Goal: Task Accomplishment & Management: Use online tool/utility

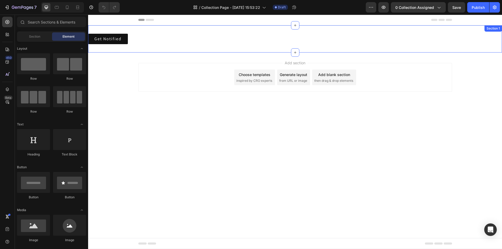
click at [224, 26] on div "Get Notified PushOwl Section 1" at bounding box center [295, 38] width 414 height 27
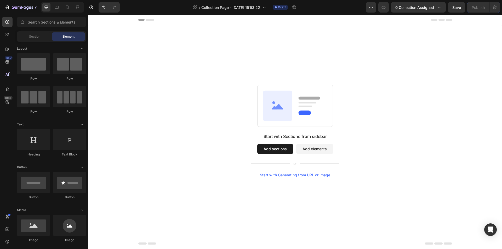
click at [238, 26] on div "Start with Sections from sidebar Add sections Add elements Start with Generatin…" at bounding box center [295, 130] width 414 height 211
click at [239, 29] on div "Start with Sections from sidebar Add sections Add elements Start with Generatin…" at bounding box center [295, 130] width 414 height 211
click at [217, 61] on div "Start with Sections from sidebar Add sections Add elements Start with Generatin…" at bounding box center [295, 130] width 414 height 211
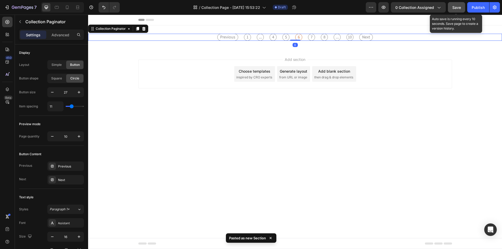
click at [457, 4] on button "Save" at bounding box center [456, 7] width 17 height 10
drag, startPoint x: 455, startPoint y: 3, endPoint x: 436, endPoint y: 2, distance: 19.1
click at [455, 3] on button "button" at bounding box center [456, 7] width 17 height 10
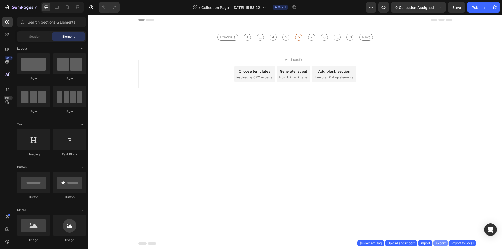
click at [439, 245] on div "Export" at bounding box center [441, 243] width 10 height 5
click at [288, 31] on div "Previous 1 ... 4 5 6 7 8 ... 10 Next Collection Paginator Section 1" at bounding box center [295, 37] width 414 height 24
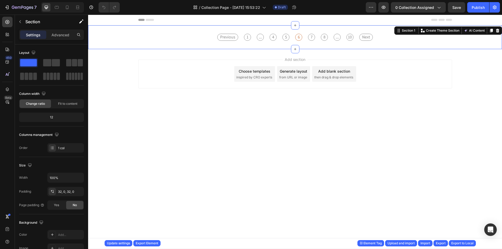
click at [241, 30] on div "Previous 1 ... 4 5 6 7 8 ... 10 Next Collection Paginator Section 1 You can cre…" at bounding box center [295, 37] width 414 height 24
drag, startPoint x: 499, startPoint y: 30, endPoint x: 444, endPoint y: 32, distance: 54.7
click at [498, 30] on icon at bounding box center [498, 31] width 4 height 4
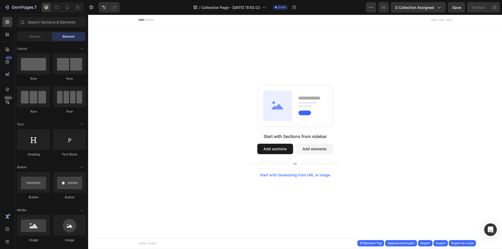
click at [239, 46] on div "Start with Sections from sidebar Add sections Add elements Start with Generatin…" at bounding box center [295, 130] width 414 height 211
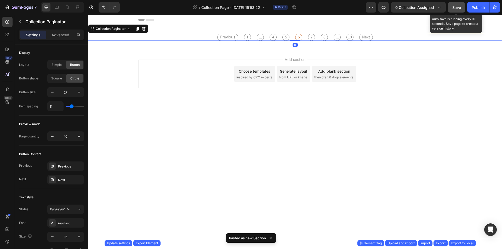
click at [455, 5] on span "Save" at bounding box center [456, 7] width 9 height 4
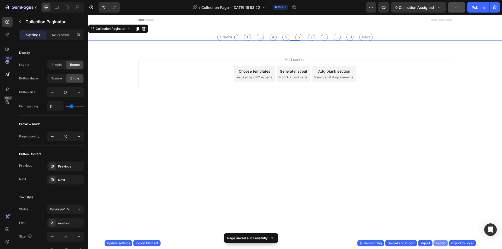
click at [439, 243] on div "Export" at bounding box center [441, 243] width 10 height 5
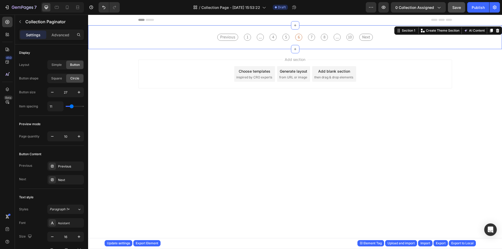
click at [315, 30] on div "Previous 1 ... 4 5 6 7 8 ... 10 Next Collection Paginator Section 1 You can cre…" at bounding box center [295, 37] width 414 height 24
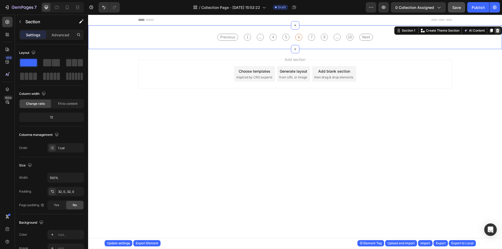
click at [498, 29] on icon at bounding box center [498, 31] width 4 height 4
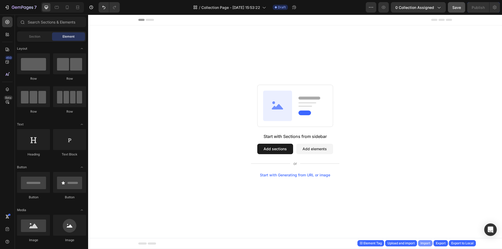
click at [425, 242] on div "Import" at bounding box center [426, 243] width 10 height 5
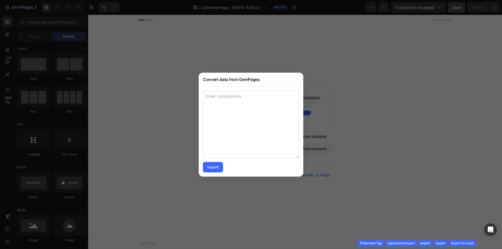
click at [265, 156] on textarea at bounding box center [251, 124] width 96 height 68
paste textarea "[ { "uid": "g7L0mBCS8Y", "tag": "Section", "label": "Section", "settings": { "l…"
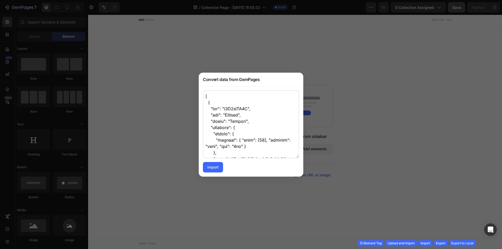
scroll to position [1535, 0]
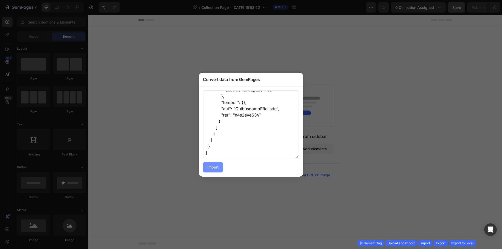
type textarea "[ { "uid": "g7L0mBCS8Y", "tag": "Section", "label": "Section", "settings": { "l…"
click at [215, 167] on div "Import" at bounding box center [212, 167] width 11 height 5
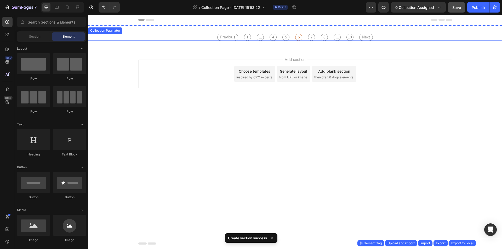
click at [379, 37] on div "Previous 1 ... 4 5 6 7 8 ... 10 Next" at bounding box center [295, 37] width 414 height 7
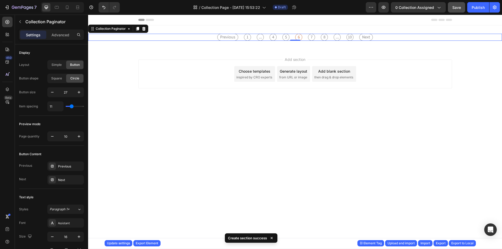
click at [381, 34] on div "Previous 1 ... 4 5 6 7 8 ... 10 Next" at bounding box center [295, 37] width 414 height 7
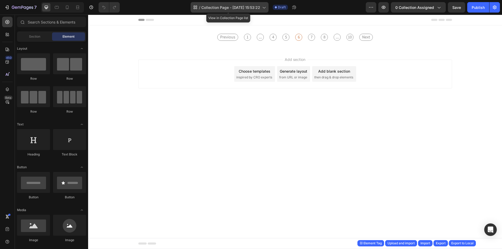
click at [224, 12] on div "/ Collection Page - Jul 9, 15:53:22" at bounding box center [230, 7] width 78 height 10
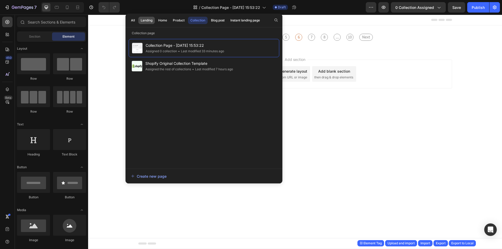
click at [149, 22] on div "Landing" at bounding box center [147, 20] width 12 height 5
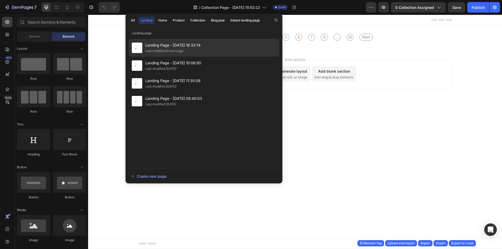
click at [173, 50] on div "Last modified 6 hours ago" at bounding box center [164, 50] width 38 height 5
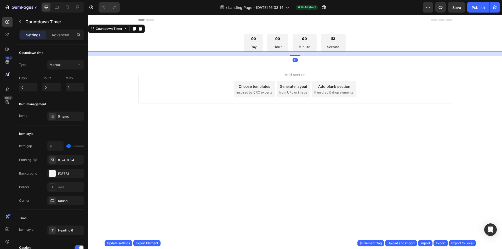
click at [214, 43] on div "00 Day 00 Hour 00 Minute 52 Second" at bounding box center [295, 43] width 414 height 18
click at [55, 88] on input "0" at bounding box center [51, 87] width 18 height 8
drag, startPoint x: 55, startPoint y: 88, endPoint x: 43, endPoint y: 85, distance: 12.4
click at [43, 85] on input "0" at bounding box center [51, 87] width 18 height 8
click at [75, 86] on input "1" at bounding box center [75, 87] width 18 height 8
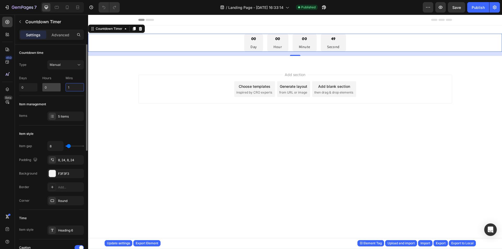
drag, startPoint x: 75, startPoint y: 86, endPoint x: 60, endPoint y: 88, distance: 14.4
click at [60, 88] on div "Days 0 Hours 0 Mins 1" at bounding box center [51, 83] width 65 height 18
type input "2"
click at [74, 98] on div "Item management Items 5 items" at bounding box center [51, 111] width 65 height 30
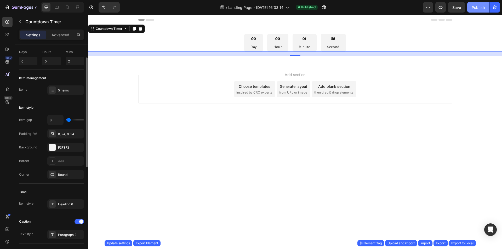
click at [476, 7] on div "Publish" at bounding box center [478, 7] width 13 height 5
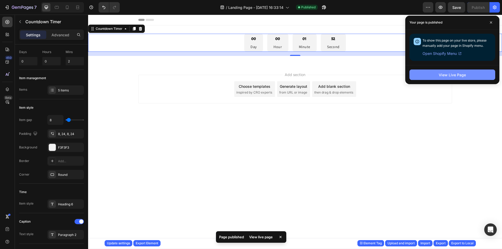
click at [433, 77] on button "View Live Page" at bounding box center [453, 75] width 86 height 10
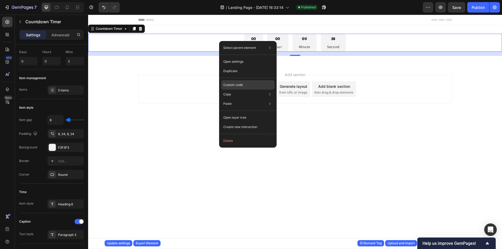
click at [232, 83] on p "Custom code" at bounding box center [233, 85] width 20 height 5
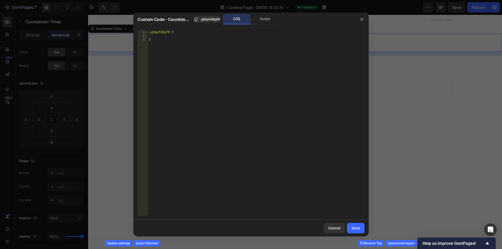
click at [255, 25] on div "CSS Script" at bounding box center [251, 19] width 56 height 11
click at [259, 20] on div "Script" at bounding box center [264, 19] width 27 height 10
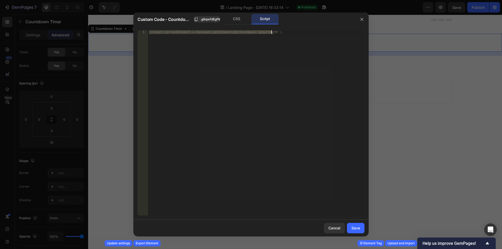
click at [291, 34] on div "//const currentElement = document.getElementsByClassName('g9qwfdEgfN');" at bounding box center [256, 122] width 217 height 185
type textarea "const currentElement = document.getElementsByClassName('g9qwfdEgfN')[0];"
paste textarea "});"
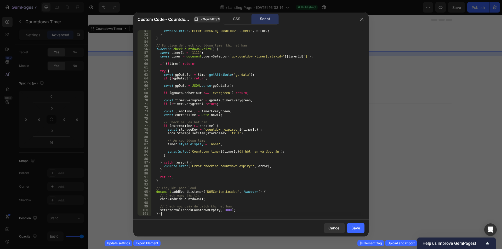
scroll to position [184, 0]
click at [236, 208] on div "console . error ( 'Error checking countdown timer:' , error ) ; } } // Function…" at bounding box center [255, 125] width 209 height 193
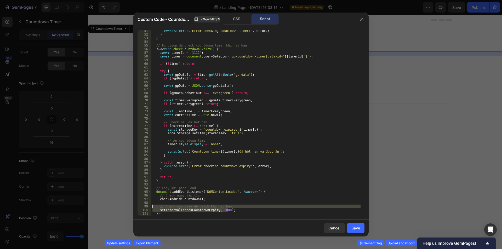
drag, startPoint x: 236, startPoint y: 209, endPoint x: 144, endPoint y: 206, distance: 92.1
click at [144, 206] on div "// Check mỗi giây để catch khi hết hạn 51 52 53 54 55 56 57 58 59 60 61 62 63 6…" at bounding box center [251, 122] width 227 height 185
type textarea "// Check mỗi giây để catch khi hết hạn setInterval(checkCountdownExpiry, 1000);"
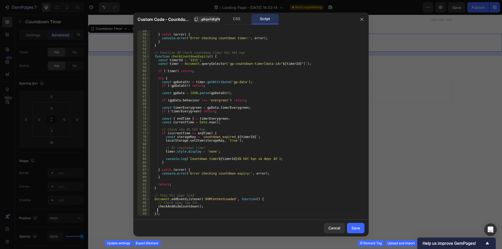
scroll to position [177, 0]
click at [181, 208] on div "} catch ( error ) { console . error ( 'Error checking countdown timer:' , error…" at bounding box center [255, 125] width 211 height 193
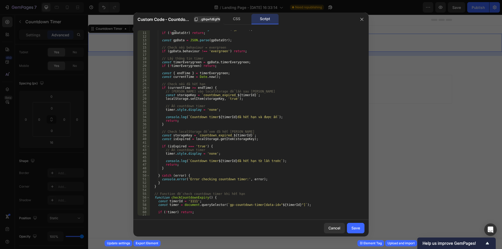
scroll to position [0, 0]
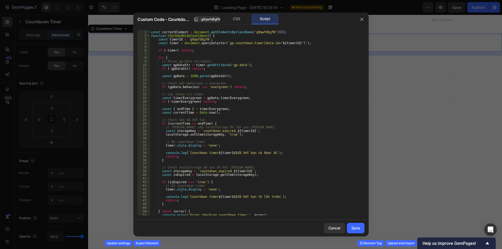
click at [238, 130] on div "const currentElement = document . getElementsByClassName ( 'g9qwfdEgfN' ) [ 0 ]…" at bounding box center [255, 126] width 211 height 193
click at [272, 51] on div "const currentElement = document . getElementsByClassName ( 'g9qwfdEgfN' ) [ 0 ]…" at bounding box center [255, 126] width 211 height 193
click at [174, 32] on div "const currentElement = document . getElementsByClassName ( 'g9qwfdEgfN' ) [ 0 ]…" at bounding box center [255, 126] width 211 height 193
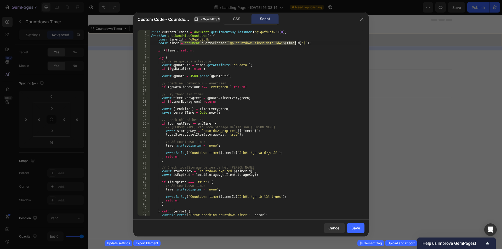
drag, startPoint x: 181, startPoint y: 42, endPoint x: 296, endPoint y: 44, distance: 115.1
click at [296, 44] on div "const currentElement = document . getElementsByClassName ( 'g9qwfdEgfN' ) [ 0 ]…" at bounding box center [255, 126] width 211 height 193
paste textarea "currentElement"
click at [180, 42] on div "const currentElement = document . getElementsByClassName ( 'g9qwfdEgfN' ) [ 0 ]…" at bounding box center [255, 126] width 211 height 193
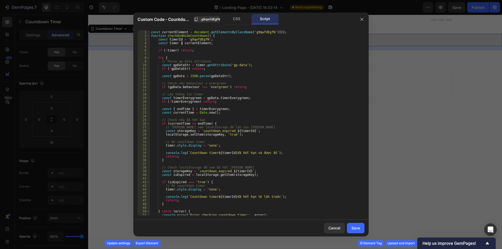
click at [172, 43] on div "const currentElement = document . getElementsByClassName ( 'g9qwfdEgfN' ) [ 0 ]…" at bounding box center [255, 126] width 211 height 193
click at [192, 42] on div "const currentElement = document . getElementsByClassName ( 'g9qwfdEgfN' ) [ 0 ]…" at bounding box center [255, 126] width 211 height 193
type textarea "const timer = currentElement;"
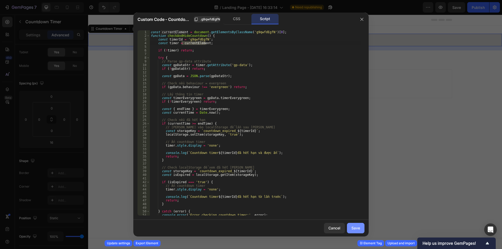
click at [355, 229] on div "Save" at bounding box center [355, 227] width 9 height 5
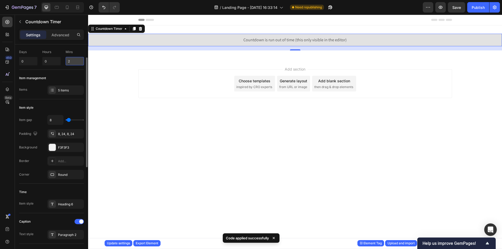
click at [73, 63] on input "2" at bounding box center [75, 61] width 18 height 8
type input "2"
type input "4"
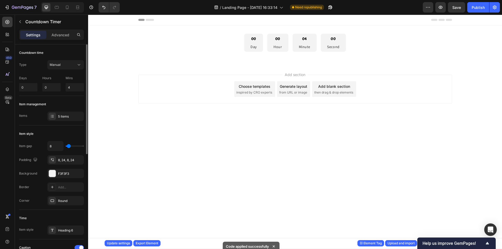
click at [125, 68] on div "Add section Choose templates inspired by CRO experts Generate layout from URL o…" at bounding box center [295, 96] width 414 height 64
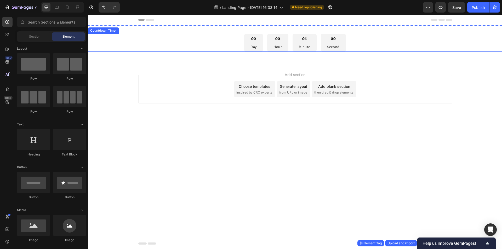
click at [226, 37] on div "00 Day 00 Hour 04 Minute 00 Second" at bounding box center [295, 43] width 414 height 18
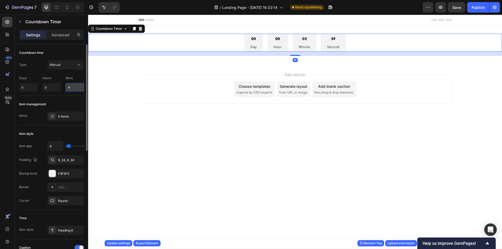
click at [77, 84] on input "4" at bounding box center [75, 87] width 18 height 8
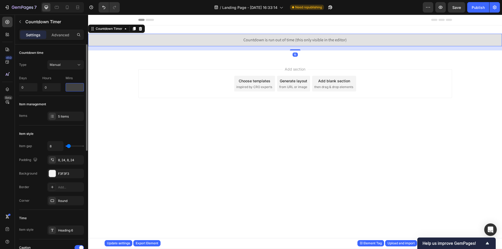
type input "2"
type input "3"
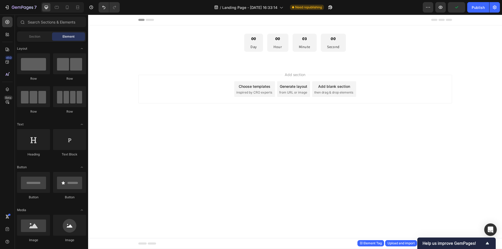
click at [126, 79] on div "Add section Choose templates inspired by CRO experts Generate layout from URL o…" at bounding box center [295, 96] width 414 height 64
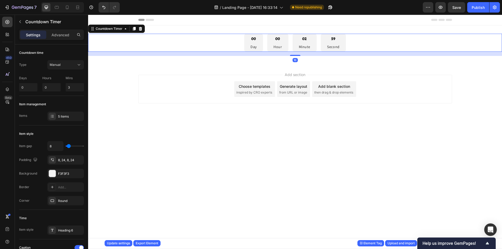
click at [179, 44] on div "00 Day 00 Hour 02 Minute 59 Second" at bounding box center [295, 43] width 414 height 18
click at [72, 86] on input "3" at bounding box center [75, 87] width 18 height 8
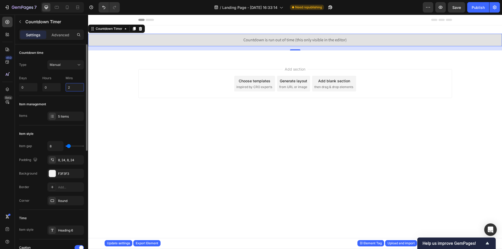
type input "2"
click at [65, 51] on div "Countdown time" at bounding box center [51, 53] width 65 height 8
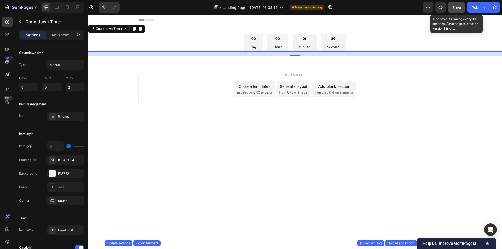
click at [455, 8] on span "Save" at bounding box center [456, 7] width 9 height 4
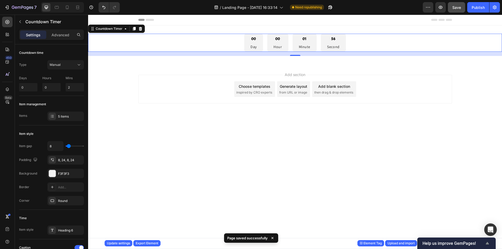
click at [488, 245] on icon "Show survey - Help us improve GemPages!" at bounding box center [487, 243] width 3 height 2
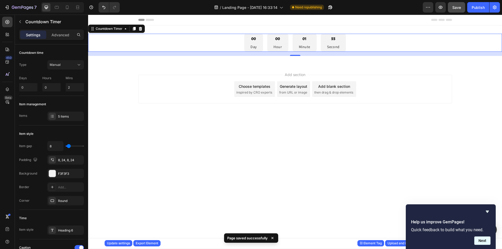
click at [484, 242] on button "Next" at bounding box center [482, 241] width 16 height 8
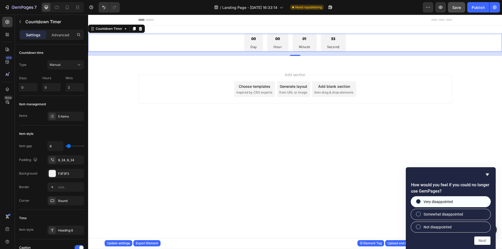
click at [439, 205] on label "Very disappointed" at bounding box center [451, 202] width 80 height 10
click at [420, 203] on input "Very disappointed" at bounding box center [418, 201] width 3 height 3
radio input "true"
click at [480, 240] on button "Next" at bounding box center [482, 241] width 16 height 8
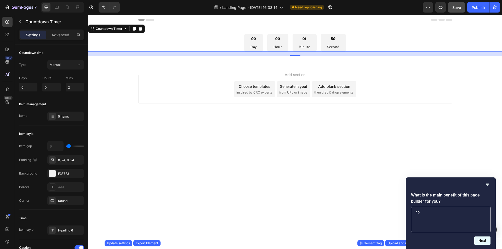
type textarea "no"
click at [477, 241] on button "Next" at bounding box center [482, 241] width 16 height 8
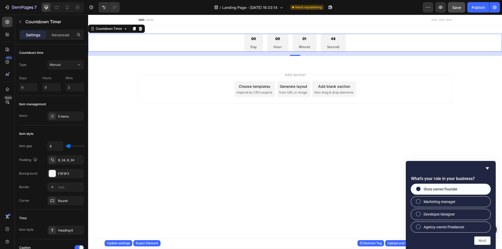
click at [462, 191] on label "Store owner/founder" at bounding box center [451, 189] width 80 height 10
click at [420, 191] on input "Store owner/founder" at bounding box center [418, 188] width 3 height 3
radio input "true"
click at [484, 240] on button "Next" at bounding box center [482, 241] width 16 height 8
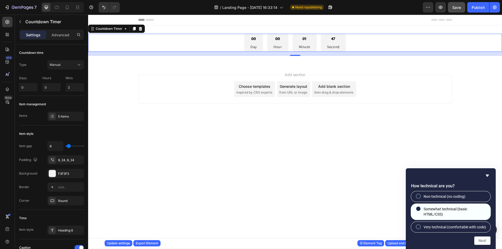
click at [463, 207] on span "Somewhat technical (basic HTML/CSS)" at bounding box center [455, 212] width 63 height 11
click at [420, 207] on input "Somewhat technical (basic HTML/CSS)" at bounding box center [418, 208] width 3 height 3
radio input "true"
click at [479, 237] on button "Next" at bounding box center [482, 241] width 16 height 8
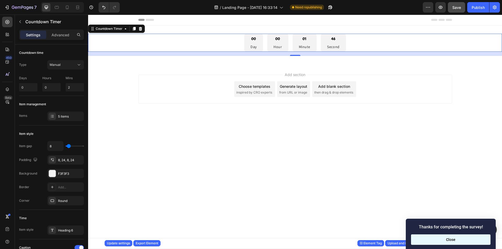
click at [480, 240] on button "Close" at bounding box center [451, 240] width 80 height 10
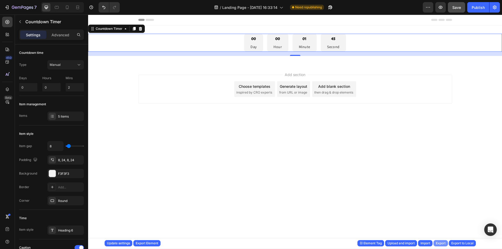
click at [443, 244] on div "Export" at bounding box center [441, 243] width 10 height 5
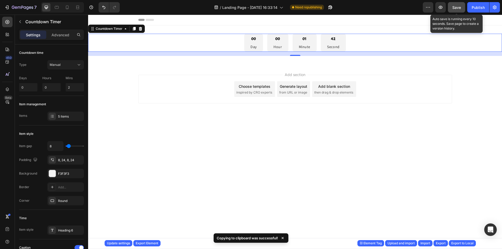
click at [464, 5] on button "Save" at bounding box center [456, 7] width 17 height 10
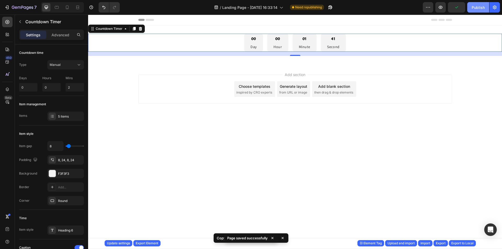
click at [469, 4] on button "Publish" at bounding box center [478, 7] width 22 height 10
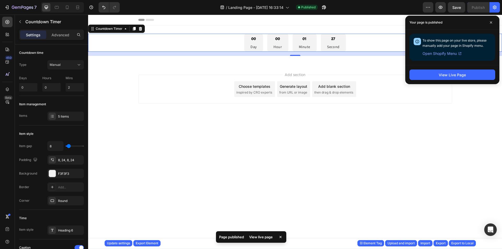
click at [426, 80] on div "View Live Page" at bounding box center [452, 74] width 94 height 19
click at [425, 77] on button "View Live Page" at bounding box center [453, 75] width 86 height 10
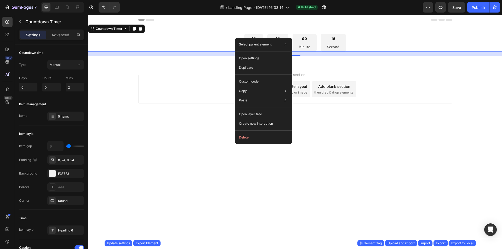
click at [181, 43] on div "00 Day 00 Hour 00 Minute 18 Second" at bounding box center [295, 43] width 414 height 18
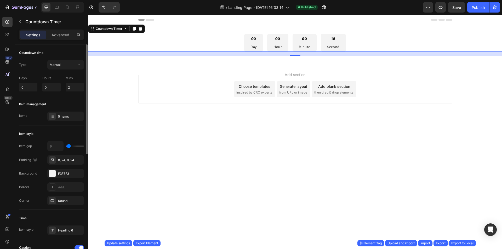
click at [74, 92] on div "Countdown time Type Manual Days 0 Hours 0 Mins 2" at bounding box center [51, 70] width 65 height 52
click at [75, 89] on input "2" at bounding box center [75, 87] width 18 height 8
type input "1"
click at [156, 80] on div "Add section Choose templates inspired by CRO experts Generate layout from URL o…" at bounding box center [295, 89] width 314 height 29
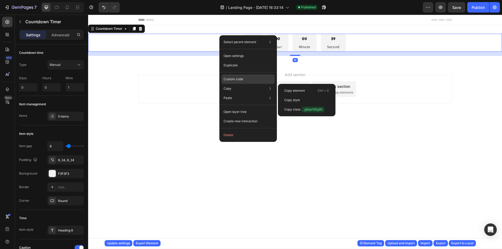
click at [232, 78] on p "Custom code" at bounding box center [234, 79] width 20 height 5
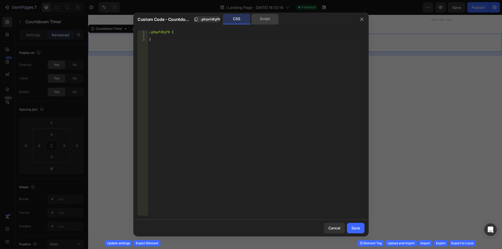
click at [270, 23] on div "Script" at bounding box center [264, 19] width 27 height 10
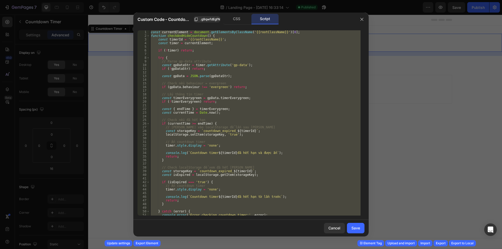
click at [257, 52] on div "const currentElement = document . getElementsByClassName ( '{{rootClassName}}' …" at bounding box center [255, 122] width 211 height 185
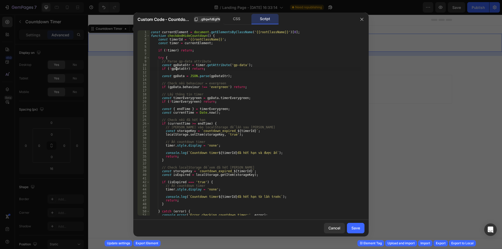
click at [176, 67] on div "const currentElement = document . getElementsByClassName ( '{{rootClassName}}' …" at bounding box center [255, 126] width 211 height 193
type textarea "if (!gpDataStr) return;"
click at [176, 67] on div "const currentElement = document . getElementsByClassName ( '{{rootClassName}}' …" at bounding box center [255, 126] width 211 height 193
click at [430, 73] on div at bounding box center [251, 124] width 502 height 249
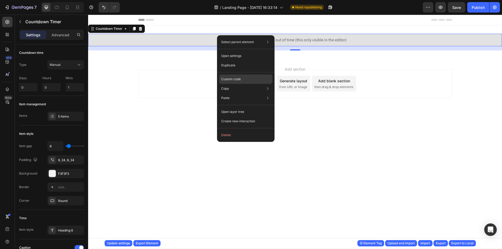
click at [230, 80] on p "Custom code" at bounding box center [231, 79] width 20 height 5
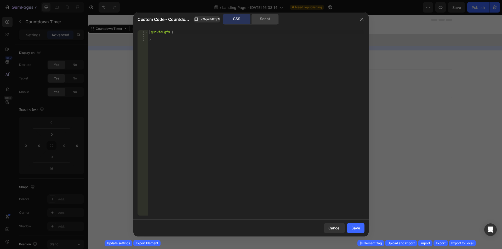
click at [258, 20] on div "Script" at bounding box center [264, 19] width 27 height 10
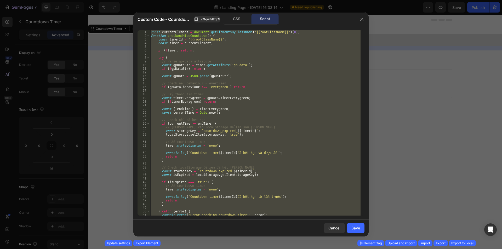
click at [233, 67] on div "const currentElement = document . getElementsByClassName ( '{{rootClassName}}' …" at bounding box center [255, 122] width 211 height 185
paste textarea
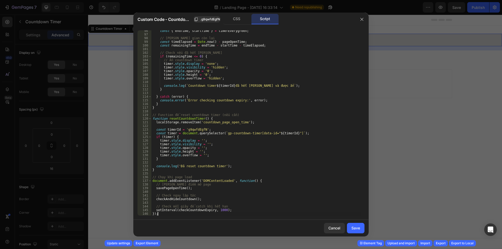
click at [176, 187] on div "const { endTime , startTime } = timerEverygreen ; // [PERSON_NAME] gian còn lại…" at bounding box center [255, 125] width 209 height 193
click at [179, 188] on div "const { endTime , startTime } = timerEverygreen ; // [PERSON_NAME] gian còn lại…" at bounding box center [255, 122] width 209 height 185
click at [179, 188] on div "const { endTime , startTime } = timerEverygreen ; // [PERSON_NAME] gian còn lại…" at bounding box center [255, 125] width 209 height 193
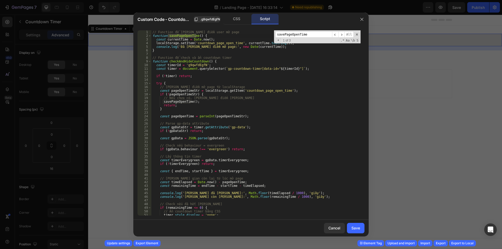
scroll to position [0, 0]
click at [209, 180] on div "// Function để [PERSON_NAME] điểm user mở page function savePageOpenTime ( ) { …" at bounding box center [255, 126] width 209 height 193
click at [356, 35] on span at bounding box center [357, 35] width 4 height 4
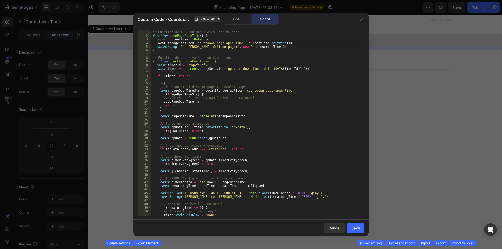
click at [276, 45] on div "// Function để [PERSON_NAME] điểm user mở page function savePageOpenTime ( ) { …" at bounding box center [255, 126] width 209 height 193
drag, startPoint x: 274, startPoint y: 47, endPoint x: 145, endPoint y: 45, distance: 128.7
click at [145, 45] on div "localStorage.setItem('countdown_page_open_time', currentTime.toString()); 1 2 3…" at bounding box center [251, 122] width 227 height 185
type textarea "console.log('Đã [PERSON_NAME] điểm mở page:', new Date(currentTime));"
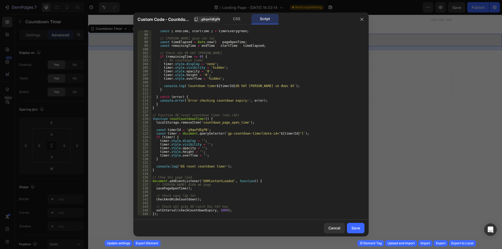
scroll to position [345, 0]
click at [183, 198] on div "const { endTime , startTime } = timerEverygreen ; // [PERSON_NAME] gian còn lại…" at bounding box center [255, 125] width 209 height 193
type textarea "checkAndHideCountdown();"
click at [182, 201] on div "const { endTime , startTime } = timerEverygreen ; // [PERSON_NAME] gian còn lại…" at bounding box center [255, 125] width 209 height 193
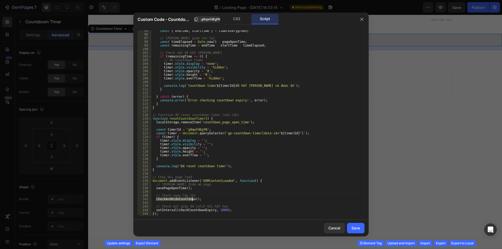
type input "checkAndHideCountdown"
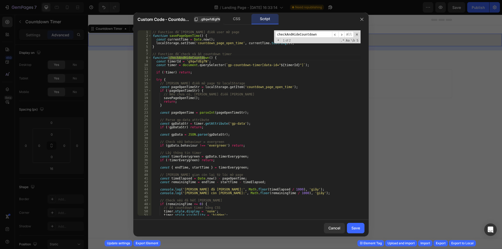
scroll to position [0, 0]
click at [195, 81] on div "// Function để [PERSON_NAME] điểm user mở page function savePageOpenTime ( ) { …" at bounding box center [255, 126] width 209 height 193
click at [193, 86] on div "// Function để [PERSON_NAME] điểm user mở page function savePageOpenTime ( ) { …" at bounding box center [255, 126] width 209 height 193
click at [191, 90] on div "// Function để [PERSON_NAME] điểm user mở page function savePageOpenTime ( ) { …" at bounding box center [255, 126] width 209 height 193
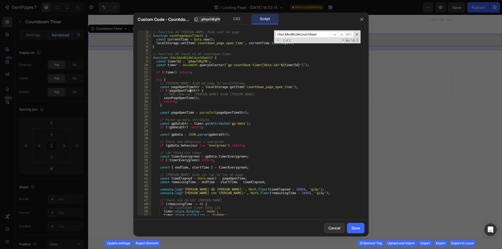
click at [191, 90] on div "// Function để [PERSON_NAME] điểm user mở page function savePageOpenTime ( ) { …" at bounding box center [255, 126] width 209 height 193
click at [190, 88] on div "// Function để [PERSON_NAME] điểm user mở page function savePageOpenTime ( ) { …" at bounding box center [255, 126] width 209 height 193
click at [186, 97] on div "// Function để [PERSON_NAME] điểm user mở page function savePageOpenTime ( ) { …" at bounding box center [255, 126] width 209 height 193
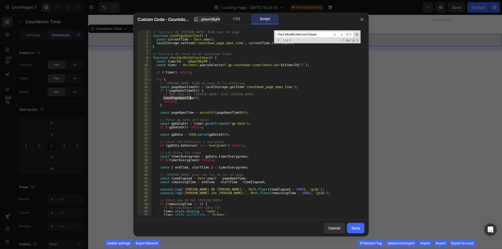
click at [184, 114] on div "// Function để [PERSON_NAME] điểm user mở page function savePageOpenTime ( ) { …" at bounding box center [255, 126] width 209 height 193
click at [213, 114] on div "// Function để [PERSON_NAME] điểm user mở page function savePageOpenTime ( ) { …" at bounding box center [255, 126] width 209 height 193
click at [182, 126] on div "// Function để [PERSON_NAME] điểm user mở page function savePageOpenTime ( ) { …" at bounding box center [255, 126] width 209 height 193
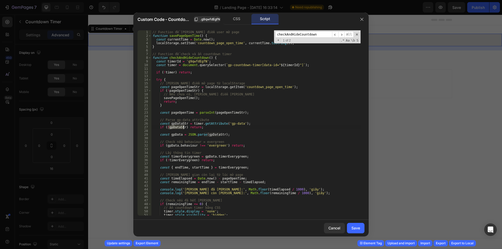
click at [182, 126] on div "// Function để [PERSON_NAME] điểm user mở page function savePageOpenTime ( ) { …" at bounding box center [255, 126] width 209 height 193
click at [226, 168] on div "// Function để [PERSON_NAME] điểm user mở page function savePageOpenTime ( ) { …" at bounding box center [255, 126] width 209 height 193
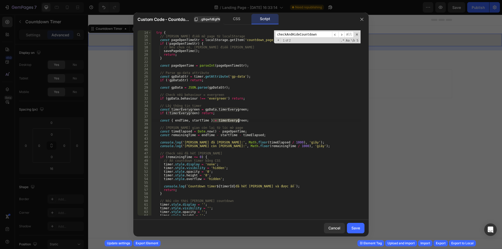
click at [256, 87] on div "try { // [PERSON_NAME] điểm mở page từ localStorage const pageOpenTimeStr = loc…" at bounding box center [255, 123] width 209 height 193
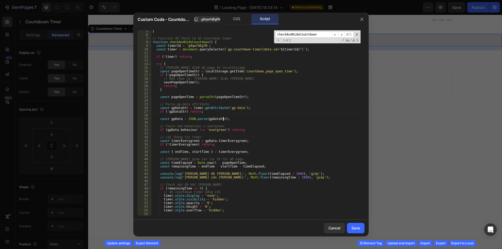
click at [205, 111] on div "} // Function để check và ẩn countdown timer function checkAndHideCountdown ( )…" at bounding box center [255, 125] width 209 height 193
type textarea "if (!gpDataStr) return;"
click at [361, 17] on icon "button" at bounding box center [362, 19] width 4 height 4
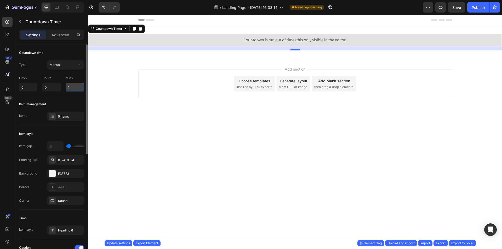
click at [77, 85] on input "1" at bounding box center [75, 87] width 18 height 8
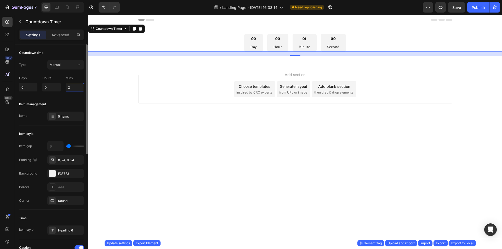
type input "2"
click at [66, 53] on div "Countdown time" at bounding box center [51, 53] width 65 height 8
click at [441, 243] on div "Export" at bounding box center [441, 243] width 10 height 5
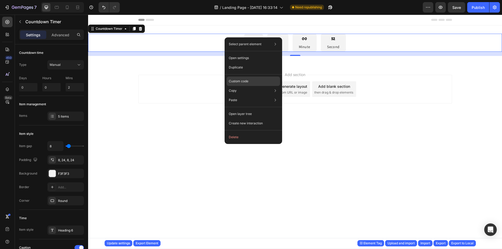
click at [246, 80] on p "Custom code" at bounding box center [239, 81] width 20 height 5
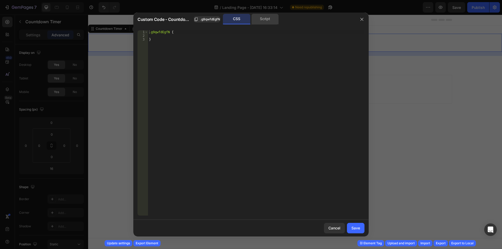
click at [264, 23] on div "Script" at bounding box center [264, 19] width 27 height 10
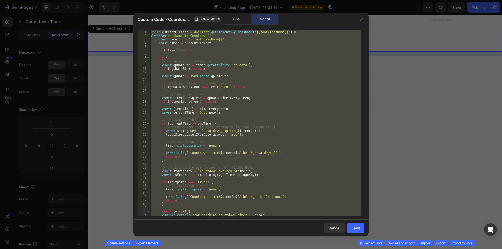
click at [262, 70] on div "const currentElement = document . getElementsByClassName ( '{{rootClassName}}' …" at bounding box center [255, 122] width 211 height 185
paste textarea "}"
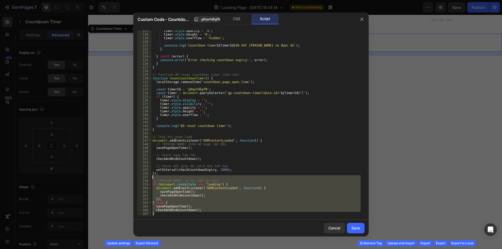
drag, startPoint x: 157, startPoint y: 214, endPoint x: 133, endPoint y: 179, distance: 42.4
click at [133, 179] on div "} 117 118 119 120 121 122 123 124 125 126 127 128 129 130 131 132 133 134 135 1…" at bounding box center [250, 123] width 235 height 194
type textarea "// [PERSON_NAME] cả khi DOM đã load"
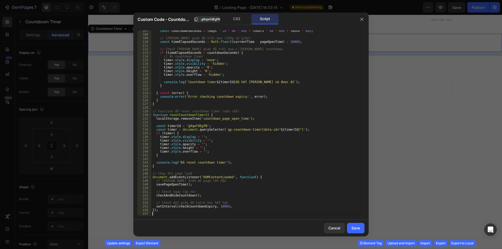
scroll to position [389, 0]
drag, startPoint x: 232, startPoint y: 208, endPoint x: 145, endPoint y: 206, distance: 87.1
click at [145, 206] on div "107 108 109 110 111 112 113 114 115 116 117 118 119 120 121 122 123 124 125 126…" at bounding box center [251, 122] width 227 height 185
type textarea "setInterval(checkCountdownExpiry, 1000);"
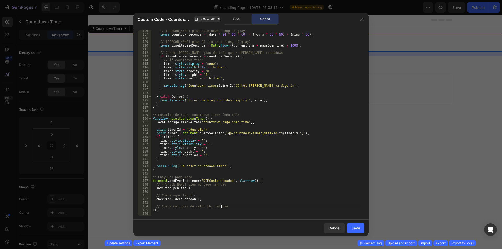
click at [178, 198] on div "// [PERSON_NAME] gian countdown (tổng số giây) const countdownSeconds = ( days …" at bounding box center [255, 125] width 209 height 193
click at [179, 198] on div "// [PERSON_NAME] gian countdown (tổng số giây) const countdownSeconds = ( days …" at bounding box center [255, 125] width 209 height 193
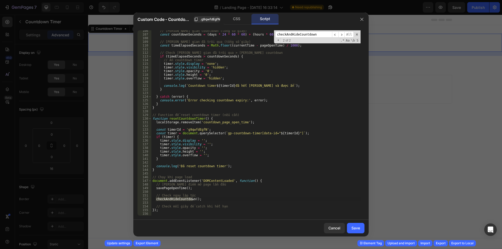
scroll to position [0, 0]
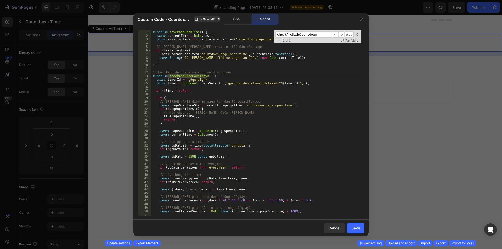
type textarea "return;"
click at [209, 121] on div "function savePageOpenTime ( ) { const currentTime = Date . now ( ) ; const exis…" at bounding box center [255, 126] width 209 height 193
click at [194, 93] on div "function savePageOpenTime ( ) { const currentTime = Date . now ( ) ; const exis…" at bounding box center [255, 126] width 209 height 193
click at [175, 95] on div "function savePageOpenTime ( ) { const currentTime = Date . now ( ) ; const exis…" at bounding box center [255, 126] width 209 height 193
click at [187, 101] on div "function savePageOpenTime ( ) { const currentTime = Date . now ( ) ; const exis…" at bounding box center [255, 126] width 209 height 193
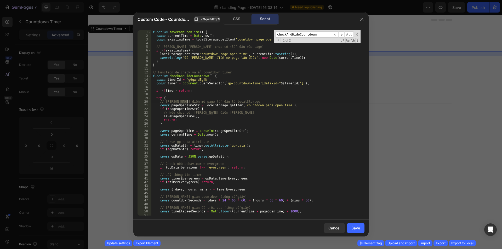
click at [187, 101] on div "function savePageOpenTime ( ) { const currentTime = Date . now ( ) ; const exis…" at bounding box center [255, 126] width 209 height 193
click at [186, 105] on div "function savePageOpenTime ( ) { const currentTime = Date . now ( ) ; const exis…" at bounding box center [255, 126] width 209 height 193
click at [188, 109] on div "function savePageOpenTime ( ) { const currentTime = Date . now ( ) ; const exis…" at bounding box center [255, 126] width 209 height 193
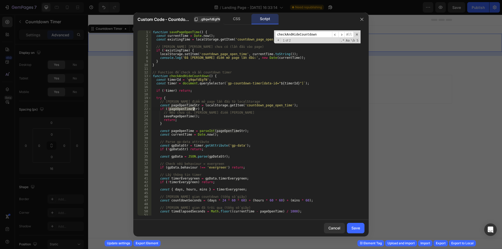
click at [190, 115] on div "function savePageOpenTime ( ) { const currentTime = Date . now ( ) ; const exis…" at bounding box center [255, 126] width 209 height 193
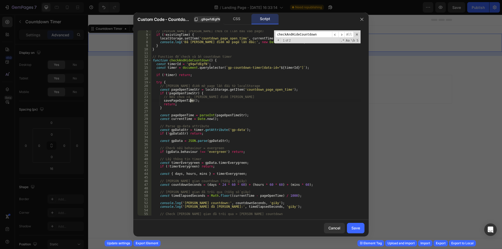
scroll to position [16, 0]
click at [184, 116] on div "// [PERSON_NAME] [PERSON_NAME] chưa có (lần đầu vào page) if ( ! existingTime )…" at bounding box center [255, 125] width 209 height 193
click at [205, 115] on div "// [PERSON_NAME] [PERSON_NAME] chưa có (lần đầu vào page) if ( ! existingTime )…" at bounding box center [255, 125] width 209 height 193
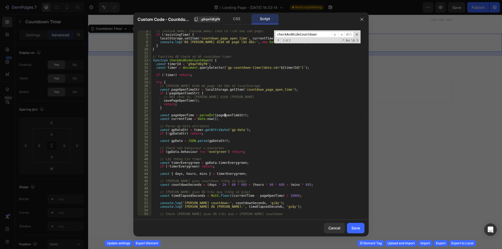
click at [225, 115] on div "// [PERSON_NAME] [PERSON_NAME] chưa có (lần đầu vào page) if ( ! existingTime )…" at bounding box center [255, 125] width 209 height 193
click at [181, 117] on div "// [PERSON_NAME] [PERSON_NAME] chưa có (lần đầu vào page) if ( ! existingTime )…" at bounding box center [255, 125] width 209 height 193
click at [181, 119] on div "// [PERSON_NAME] [PERSON_NAME] chưa có (lần đầu vào page) if ( ! existingTime )…" at bounding box center [255, 125] width 209 height 193
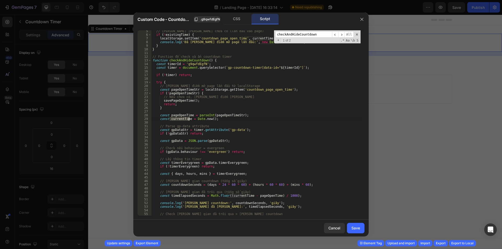
click at [181, 119] on div "// [PERSON_NAME] [PERSON_NAME] chưa có (lần đầu vào page) if ( ! existingTime )…" at bounding box center [255, 125] width 209 height 193
click at [180, 128] on div "// [PERSON_NAME] [PERSON_NAME] chưa có (lần đầu vào page) if ( ! existingTime )…" at bounding box center [255, 125] width 209 height 193
click at [184, 133] on div "// [PERSON_NAME] [PERSON_NAME] chưa có (lần đầu vào page) if ( ! existingTime )…" at bounding box center [255, 125] width 209 height 193
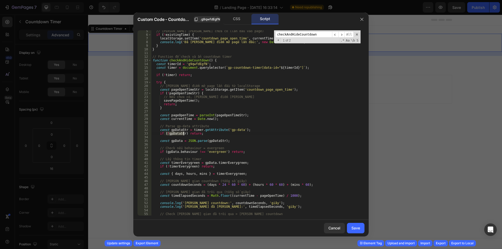
scroll to position [47, 0]
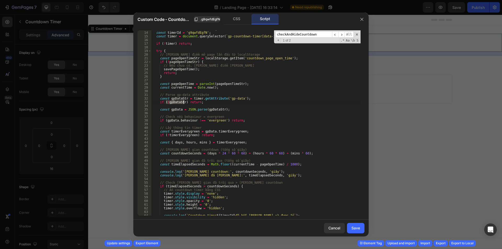
click at [187, 155] on div "function checkAndHideCountdown ( ) { const timerId = 'g9qwfdEgfN' ; const timer…" at bounding box center [255, 123] width 209 height 193
click at [190, 163] on div "function checkAndHideCountdown ( ) { const timerId = 'g9qwfdEgfN' ; const timer…" at bounding box center [255, 123] width 209 height 193
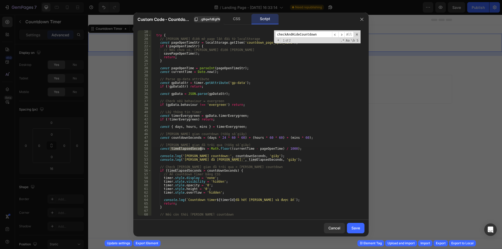
scroll to position [94, 0]
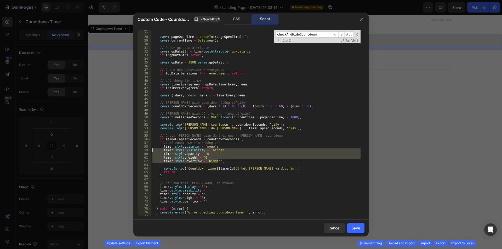
drag, startPoint x: 235, startPoint y: 163, endPoint x: 128, endPoint y: 150, distance: 107.5
click at [128, 150] on div "Custom Code - Countdown Timer .g9qwfdEgfN CSS Script const timeElapsedSeconds =…" at bounding box center [251, 124] width 502 height 249
type textarea "timer.style.visibility = 'hidden'; timer.style.opacity = '0';"
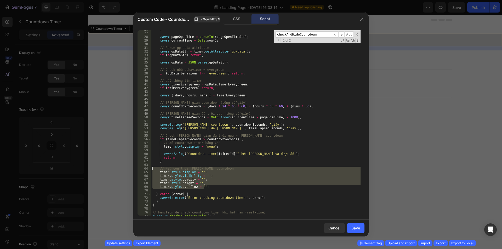
drag, startPoint x: 213, startPoint y: 186, endPoint x: 139, endPoint y: 168, distance: 76.1
click at [139, 168] on div "timer.style.display = 'none'; 26 27 28 29 30 31 32 33 34 35 36 37 38 39 40 41 4…" at bounding box center [251, 122] width 227 height 185
type textarea "// Nếu còn thời [PERSON_NAME] countdown timer.style.display = '';"
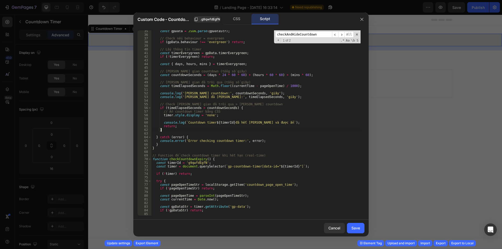
scroll to position [126, 0]
click at [186, 158] on div "const gpData = JSON . parse ( gpDataStr ) ; // Check nếu behaviour = evergreen …" at bounding box center [255, 125] width 209 height 193
click at [186, 158] on div "const gpData = JSON . parse ( gpDataStr ) ; // Check nếu behaviour = evergreen …" at bounding box center [255, 122] width 209 height 185
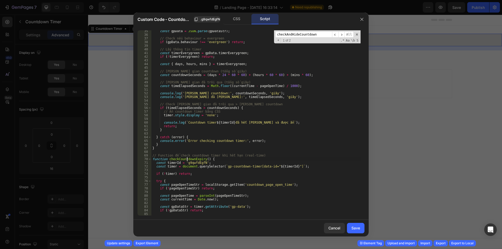
click at [186, 158] on div "const gpData = JSON . parse ( gpDataStr ) ; // Check nếu behaviour = evergreen …" at bounding box center [255, 125] width 209 height 193
click at [242, 144] on div "const gpData = JSON . parse ( gpDataStr ) ; // Check nếu behaviour = evergreen …" at bounding box center [255, 125] width 209 height 193
type textarea "}"
paste input "CountdownExpiry"
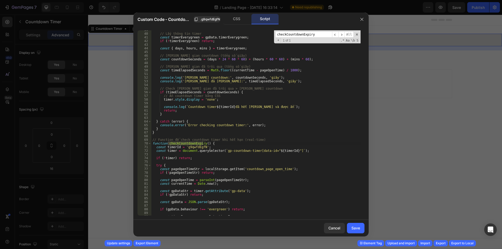
type input "checkCountdownExpiry"
click at [201, 155] on div "// Lấy thông tin timer const timerEverygreen = gpData . timerEverygreen ; if ( …" at bounding box center [255, 124] width 209 height 193
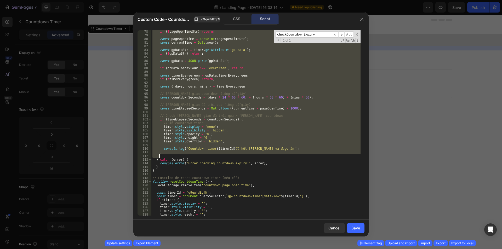
scroll to position [314, 0]
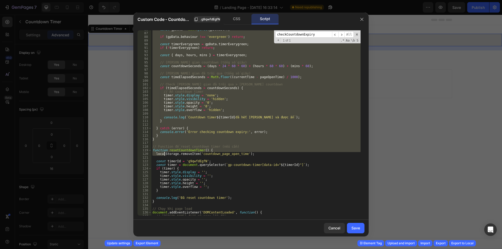
drag, startPoint x: 153, startPoint y: 145, endPoint x: 170, endPoint y: 151, distance: 18.7
click at [169, 151] on div "const gpData = JSON . parse ( gpDataStr ) ; if ( gpData . behaviour !== 'evergr…" at bounding box center [255, 124] width 209 height 193
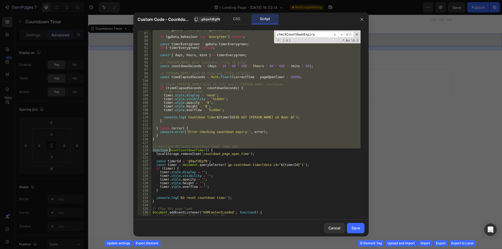
click at [185, 154] on div "const gpData = JSON . parse ( gpDataStr ) ; if ( gpData . behaviour !== 'evergr…" at bounding box center [255, 124] width 209 height 193
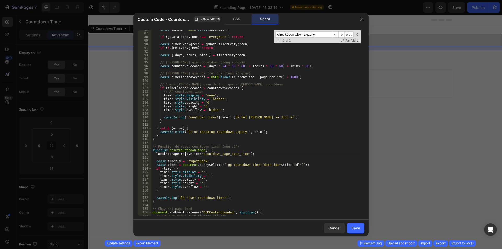
click at [185, 151] on div "const gpData = JSON . parse ( gpDataStr ) ; if ( gpData . behaviour !== 'evergr…" at bounding box center [255, 124] width 209 height 193
type textarea "function resetCountdownTimer() {"
click at [185, 151] on div "const gpData = JSON . parse ( gpDataStr ) ; if ( gpData . behaviour !== 'evergr…" at bounding box center [255, 124] width 209 height 193
type input "resetCountdownTimer"
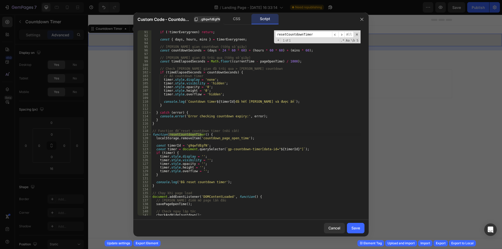
click at [186, 166] on div "if ( ! timerEverygreen ) return ; const { days , hours , mins } = timerEverygre…" at bounding box center [255, 126] width 209 height 193
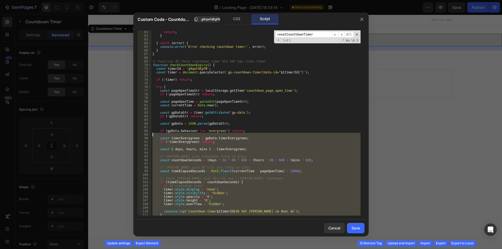
scroll to position [204, 0]
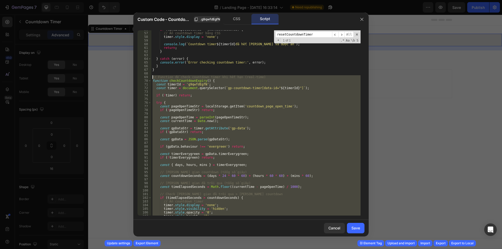
drag, startPoint x: 156, startPoint y: 190, endPoint x: 149, endPoint y: 76, distance: 114.8
click at [149, 76] on div "timer.style.height = ''; 56 57 58 59 60 61 62 63 64 65 66 67 68 69 70 71 72 73 …" at bounding box center [251, 122] width 227 height 185
type textarea "// Function để check countdown timer khi hết hạn (real-time) function checkCoun…"
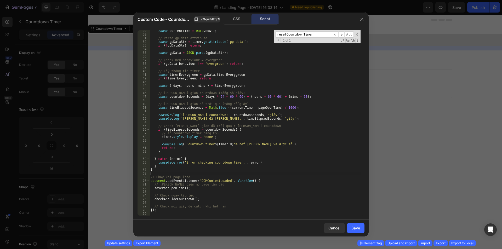
scroll to position [104, 0]
click at [166, 199] on div "const currentTime = Date . now ( ) ; // Parse gp-data attribute const gpDataStr…" at bounding box center [255, 125] width 211 height 193
click at [164, 194] on div "const currentTime = Date . now ( ) ; // Parse gp-data attribute const gpDataStr…" at bounding box center [255, 125] width 211 height 193
type textarea "// Check ngay lập tức"
click at [160, 192] on div "const currentTime = Date . now ( ) ; // Parse gp-data attribute const gpDataStr…" at bounding box center [255, 125] width 211 height 193
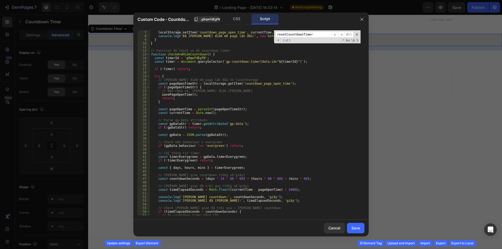
scroll to position [0, 0]
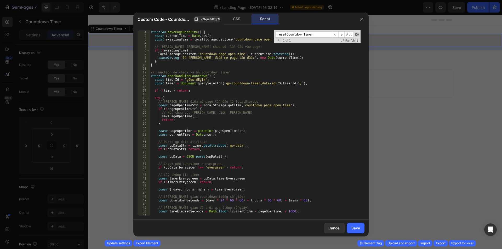
click at [357, 36] on span at bounding box center [357, 35] width 4 height 4
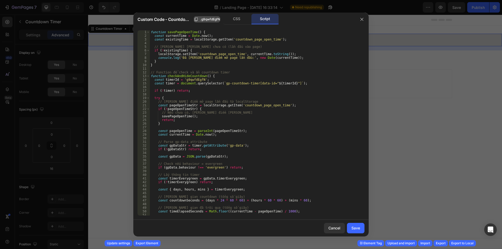
click at [212, 20] on span ".g9qwfdEgfN" at bounding box center [210, 19] width 20 height 5
type textarea "const timer = document.querySelector(`gp-countdown-timer[data-id="${timerId}"]`…"
click at [203, 83] on div "function savePageOpenTime ( ) { const currentTime = Date . now ( ) ; const exis…" at bounding box center [255, 126] width 211 height 193
click at [206, 88] on div "function savePageOpenTime ( ) { const currentTime = Date . now ( ) ; const exis…" at bounding box center [255, 126] width 211 height 193
drag, startPoint x: 201, startPoint y: 80, endPoint x: 183, endPoint y: 81, distance: 18.1
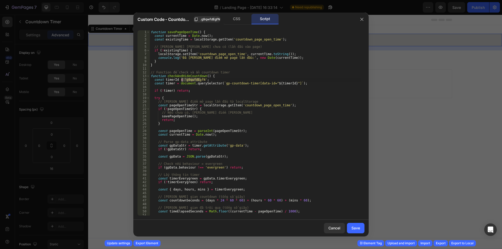
click at [183, 81] on div "function savePageOpenTime ( ) { const currentTime = Date . now ( ) ; const exis…" at bounding box center [255, 126] width 211 height 193
click at [183, 81] on div "function savePageOpenTime ( ) { const currentTime = Date . now ( ) ; const exis…" at bounding box center [255, 122] width 211 height 185
click at [183, 81] on div "function savePageOpenTime ( ) { const currentTime = Date . now ( ) ; const exis…" at bounding box center [255, 126] width 211 height 193
click at [284, 78] on div "function savePageOpenTime ( ) { const currentTime = Date . now ( ) ; const exis…" at bounding box center [255, 126] width 211 height 193
type textarea "function checkAndHideCountdown() {"
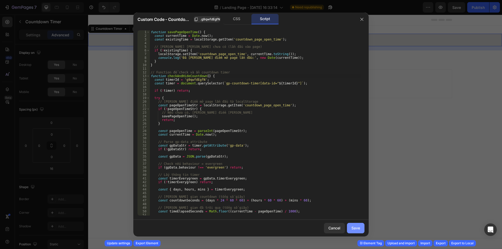
click at [352, 231] on div "Save" at bounding box center [355, 227] width 9 height 5
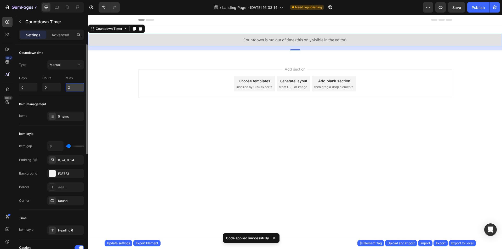
click at [68, 88] on input "2" at bounding box center [75, 87] width 18 height 8
click at [71, 88] on input "2" at bounding box center [75, 87] width 18 height 8
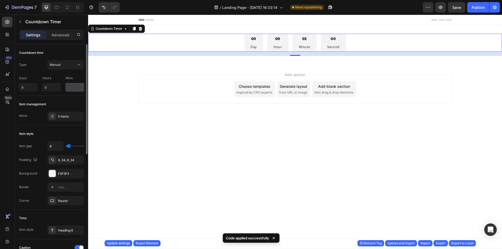
type input "1"
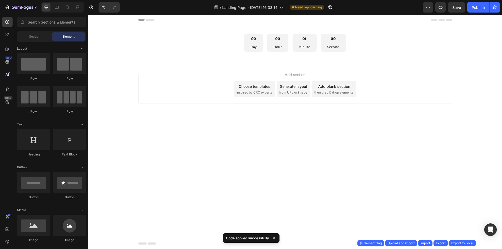
click at [119, 90] on div "Add section Choose templates inspired by CRO experts Generate layout from URL o…" at bounding box center [295, 96] width 414 height 64
click at [483, 7] on div "Publish" at bounding box center [478, 7] width 13 height 5
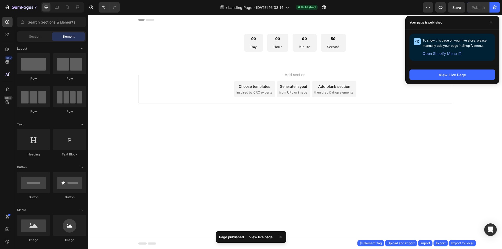
click at [415, 82] on div "View Live Page" at bounding box center [452, 74] width 94 height 19
click at [415, 79] on button "View Live Page" at bounding box center [453, 75] width 86 height 10
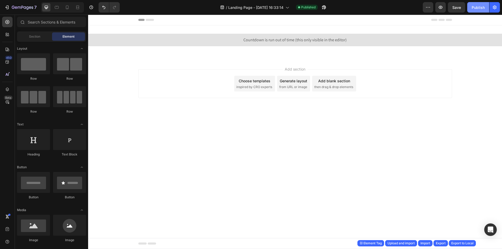
click at [483, 8] on div "Publish" at bounding box center [478, 7] width 13 height 5
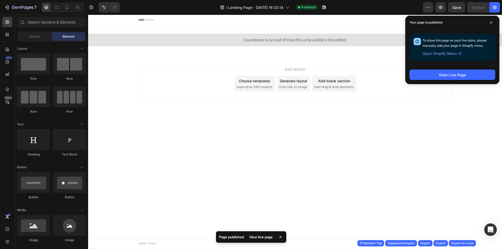
click at [416, 65] on div "View Live Page" at bounding box center [452, 74] width 94 height 19
click at [419, 72] on button "View Live Page" at bounding box center [453, 75] width 86 height 10
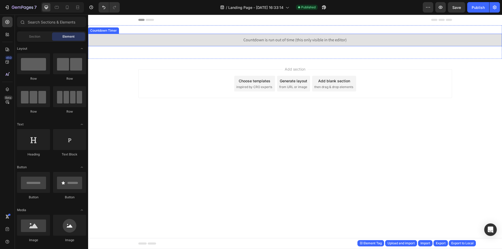
click at [221, 40] on div "Countdown is run out of time (this only visible in the editor)" at bounding box center [295, 40] width 414 height 13
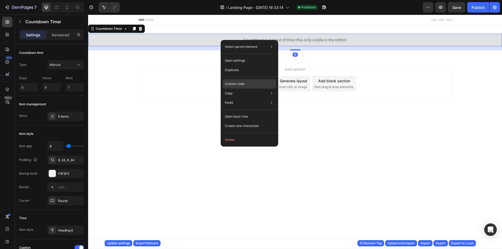
click at [241, 86] on p "Custom code" at bounding box center [235, 84] width 20 height 5
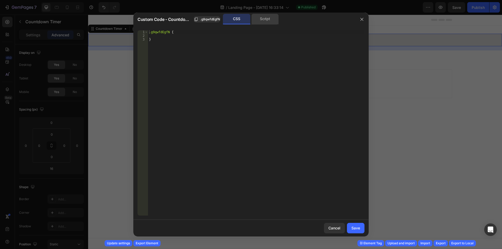
click at [264, 22] on div "Script" at bounding box center [264, 19] width 27 height 10
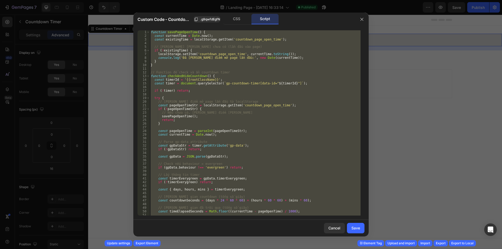
type textarea "});"
click at [280, 86] on div "function savePageOpenTime ( ) { const currentTime = Date . now ( ) ; const exis…" at bounding box center [255, 122] width 211 height 185
click at [285, 108] on div "function savePageOpenTime ( ) { const currentTime = Date . now ( ) ; const exis…" at bounding box center [255, 122] width 211 height 185
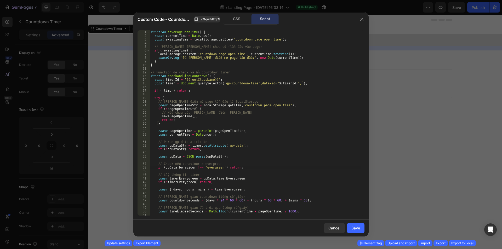
click at [212, 168] on div "function savePageOpenTime ( ) { const currentTime = Date . now ( ) ; const exis…" at bounding box center [255, 126] width 211 height 193
type textarea "if (gpData.behaviour !== 'evergreen') return;"
click at [212, 168] on div "function savePageOpenTime ( ) { const currentTime = Date . now ( ) ; const exis…" at bounding box center [255, 126] width 211 height 193
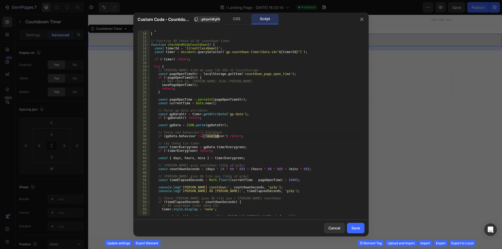
click at [221, 155] on div "} } // Function để check và ẩn countdown timer function checkAndHideCountdown (…" at bounding box center [255, 124] width 211 height 193
click at [222, 158] on div "} } // Function để check và ẩn countdown timer function checkAndHideCountdown (…" at bounding box center [255, 124] width 211 height 193
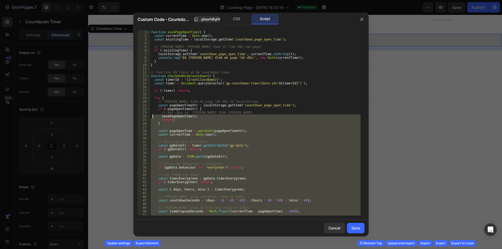
scroll to position [0, 0]
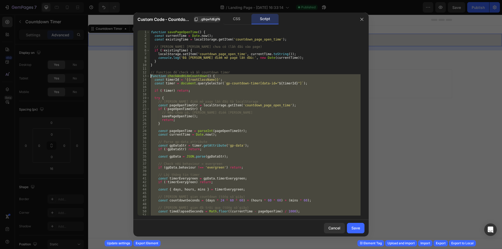
drag, startPoint x: 162, startPoint y: 180, endPoint x: 144, endPoint y: 76, distance: 105.7
click at [144, 76] on div "const { days, hours, mins } = timerEverygreen; 1 2 3 4 5 6 7 8 9 10 11 12 13 14…" at bounding box center [251, 122] width 227 height 185
paste textarea "}"
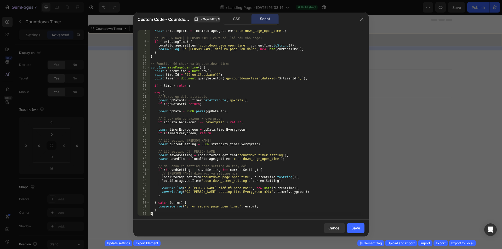
click at [224, 128] on div "const existingTime = localStorage . getItem ( 'countdown_page_open_time' ) ; //…" at bounding box center [255, 125] width 211 height 193
click at [230, 140] on div "const existingTime = localStorage . getItem ( 'countdown_page_open_time' ) ; //…" at bounding box center [255, 125] width 211 height 193
click at [236, 145] on div "const existingTime = localStorage . getItem ( 'countdown_page_open_time' ) ; //…" at bounding box center [255, 125] width 211 height 193
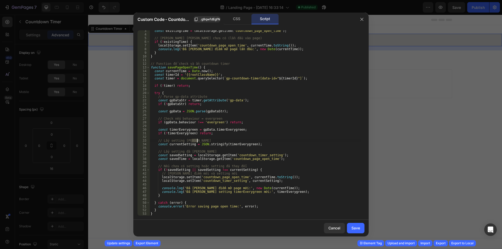
type textarea "const currentSetting = JSON.stringify(timerEverygreen);"
click at [236, 145] on div "const existingTime = localStorage . getItem ( 'countdown_page_open_time' ) ; //…" at bounding box center [255, 125] width 211 height 193
click at [248, 161] on div "const existingTime = localStorage . getItem ( 'countdown_page_open_time' ) ; //…" at bounding box center [255, 125] width 211 height 193
click at [249, 158] on div "const existingTime = localStorage . getItem ( 'countdown_page_open_time' ) ; //…" at bounding box center [255, 125] width 211 height 193
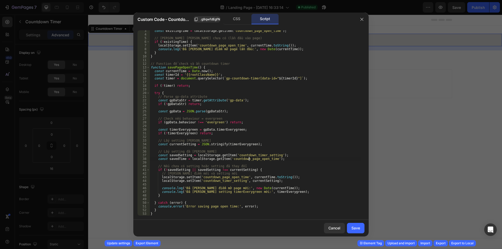
click at [249, 158] on div "const existingTime = localStorage . getItem ( 'countdown_page_open_time' ) ; //…" at bounding box center [255, 125] width 211 height 193
click at [262, 155] on div "const existingTime = localStorage . getItem ( 'countdown_page_open_time' ) ; //…" at bounding box center [255, 125] width 211 height 193
type textarea "const savedSetting = localStorage.getItem('countdown_timer_setting');"
click at [262, 155] on div "const existingTime = localStorage . getItem ( 'countdown_page_open_time' ) ; //…" at bounding box center [255, 125] width 211 height 193
click at [272, 149] on div "const existingTime = localStorage . getItem ( 'countdown_page_open_time' ) ; //…" at bounding box center [255, 125] width 211 height 193
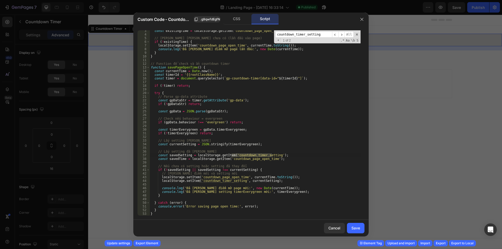
scroll to position [0, 0]
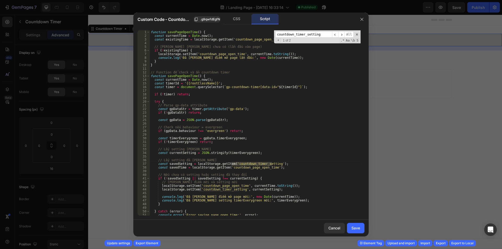
type input "countdown_timer_setting"
click at [183, 166] on div "function savePageOpenTime ( ) { const currentTime = Date . now ( ) ; const exis…" at bounding box center [255, 126] width 211 height 193
click at [178, 33] on div "function savePageOpenTime ( ) { const currentTime = Date . now ( ) ; const exis…" at bounding box center [255, 126] width 211 height 193
click at [205, 56] on div "function savePageOpenTime ( ) { const currentTime = Date . now ( ) ; const exis…" at bounding box center [255, 126] width 211 height 193
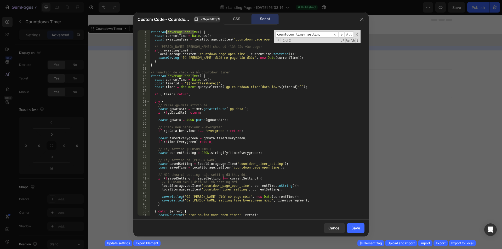
type textarea "console.log('Đã [PERSON_NAME] điểm mở page lần đầu:', new Date(currentTime));"
paste input "savePageOpenTime"
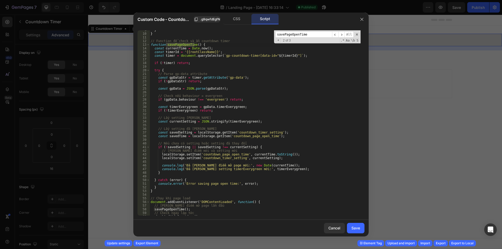
scroll to position [49, 0]
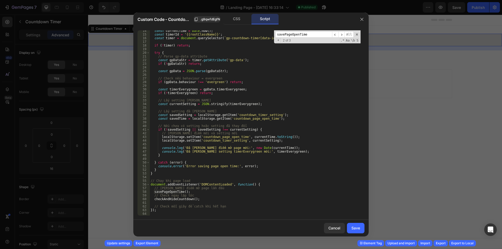
type input "savePageOpenTime"
type textarea "console.log('Đã [PERSON_NAME] điểm mở page mới:', new Date(currentTime));"
click at [178, 148] on div "const currentTime = Date . now ( ) ; const timerId = '{{rootClassName}}' ; cons…" at bounding box center [255, 125] width 211 height 193
click at [252, 145] on div "const currentTime = Date . now ( ) ; const timerId = '{{rootClassName}}' ; cons…" at bounding box center [255, 125] width 211 height 193
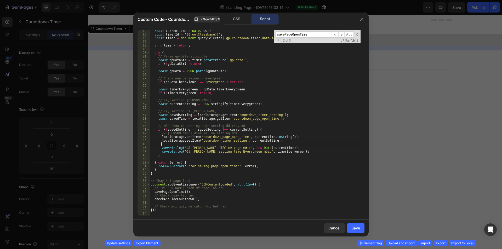
type textarea "});"
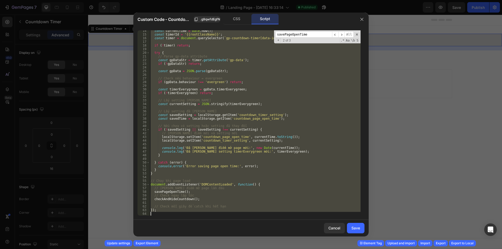
paste textarea
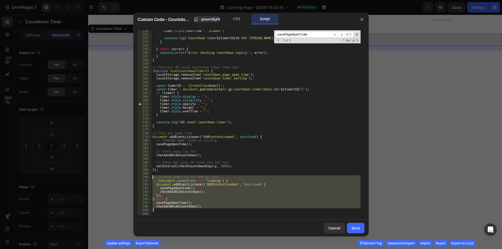
drag, startPoint x: 160, startPoint y: 209, endPoint x: 137, endPoint y: 176, distance: 40.0
click at [137, 176] on div "150 151 152 153 154 155 156 157 158 159 160 161 162 163 164 165 166 167 168 169…" at bounding box center [250, 123] width 235 height 194
type textarea "// [PERSON_NAME] cả khi DOM đã load if (document.readyState === 'loading') {"
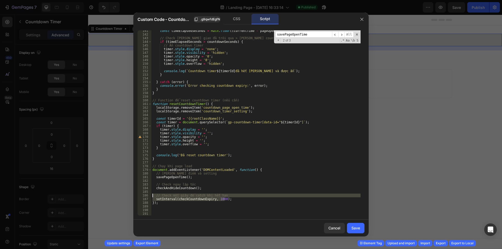
drag, startPoint x: 235, startPoint y: 199, endPoint x: 137, endPoint y: 195, distance: 98.9
click at [137, 195] on div "141 142 143 144 145 146 147 148 149 150 151 152 153 154 155 156 157 158 159 160…" at bounding box center [250, 123] width 235 height 194
type textarea "// Check mỗi giây để catch khi hết hạn setInterval(checkCountdownExpiry, 1000);"
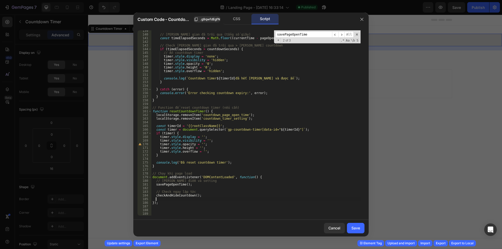
scroll to position [507, 0]
click at [179, 184] on div "// [PERSON_NAME] gian đã trôi qua (tổng số giây) const timeElapsedSeconds = Mat…" at bounding box center [255, 125] width 209 height 193
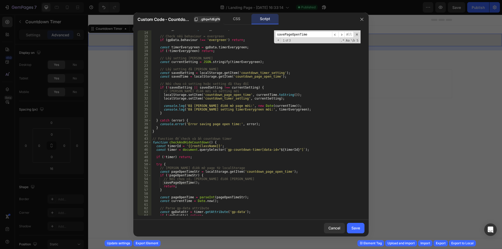
scroll to position [63, 0]
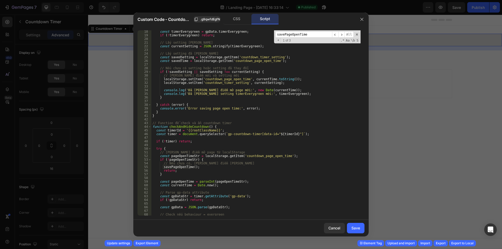
click at [196, 155] on div "const timerEverygreen = gpData . timerEverygreen ; if ( ! timerEverygreen ) ret…" at bounding box center [255, 126] width 209 height 193
click at [188, 156] on div "const timerEverygreen = gpData . timerEverygreen ; if ( ! timerEverygreen ) ret…" at bounding box center [255, 122] width 209 height 185
click at [188, 158] on div "const timerEverygreen = gpData . timerEverygreen ; if ( ! timerEverygreen ) ret…" at bounding box center [255, 126] width 209 height 193
click at [187, 166] on div "const timerEverygreen = gpData . timerEverygreen ; if ( ! timerEverygreen ) ret…" at bounding box center [255, 126] width 209 height 193
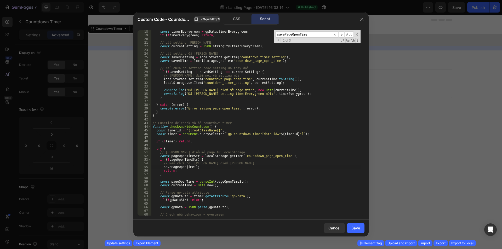
click at [187, 166] on div "const timerEverygreen = gpData . timerEverygreen ; if ( ! timerEverygreen ) ret…" at bounding box center [255, 126] width 209 height 193
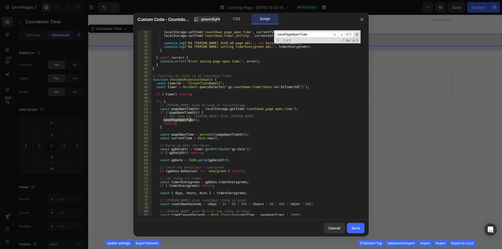
scroll to position [126, 0]
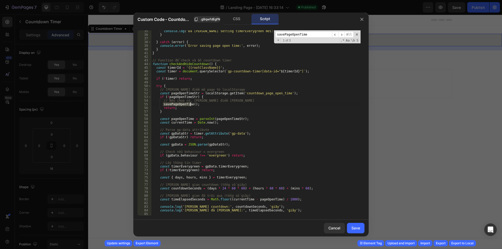
click at [219, 150] on div "console . log ( 'Đã [PERSON_NAME] setting timerEverygreen mới:' , timerEverygre…" at bounding box center [255, 125] width 209 height 193
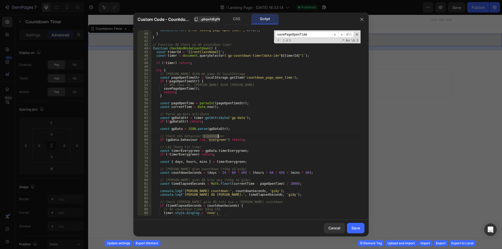
scroll to position [141, 0]
click at [188, 151] on div "console . error ( 'Error saving page open time:' , error ) ; } } // Function để…" at bounding box center [255, 124] width 209 height 193
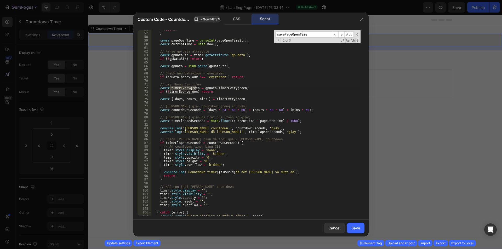
scroll to position [220, 0]
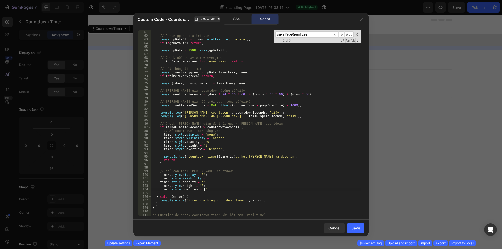
click at [208, 188] on div "// Parse gp-data attribute const gpDataStr = timer . getAttribute ( 'gp-data' )…" at bounding box center [255, 126] width 209 height 193
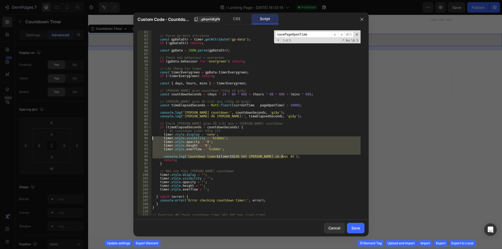
drag, startPoint x: 294, startPoint y: 155, endPoint x: 128, endPoint y: 139, distance: 166.1
click at [128, 139] on div "Custom Code - Countdown Timer .g9qwfdEgfN CSS Script timer.style.overflow = '';…" at bounding box center [251, 124] width 502 height 249
type textarea "timer.style.visibility = 'hidden'; timer.style.opacity = '0';"
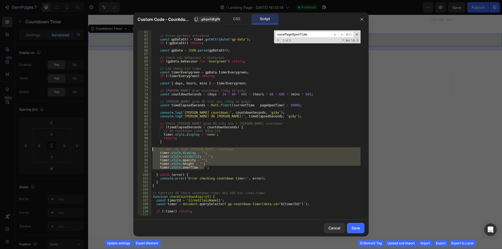
drag, startPoint x: 211, startPoint y: 167, endPoint x: 121, endPoint y: 149, distance: 92.3
click at [121, 149] on div "Custom Code - Countdown Timer .g9qwfdEgfN CSS Script timer.style.display = 'non…" at bounding box center [251, 124] width 502 height 249
type textarea "// Nếu còn thời [PERSON_NAME] countdown timer.style.display = '';"
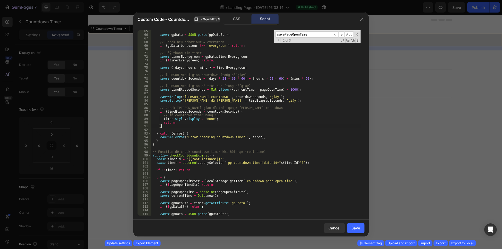
scroll to position [235, 0]
click at [199, 154] on div "const gpData = JSON . parse ( gpDataStr ) ; // Check nếu behaviour = evergreen …" at bounding box center [255, 125] width 209 height 193
type textarea "function checkCountdownExpiry() {"
click at [199, 154] on div "const gpData = JSON . parse ( gpDataStr ) ; // Check nếu behaviour = evergreen …" at bounding box center [255, 125] width 209 height 193
type input "checkCountdownExpiry"
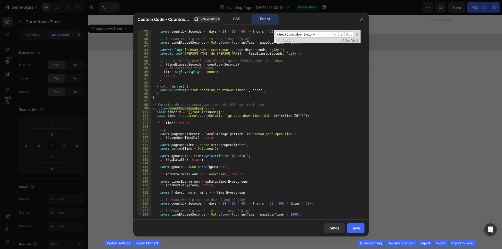
scroll to position [314, 0]
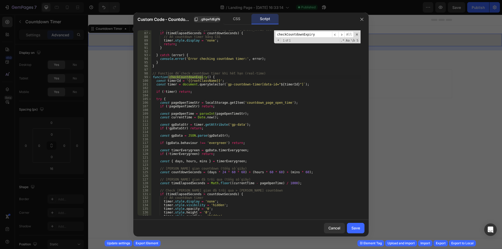
type textarea "if (gpData.behaviour !== 'evergreen') return;"
click at [195, 143] on div "// Check [PERSON_NAME] gian đã trôi qua > [PERSON_NAME] countdown if ( timeElap…" at bounding box center [255, 124] width 209 height 193
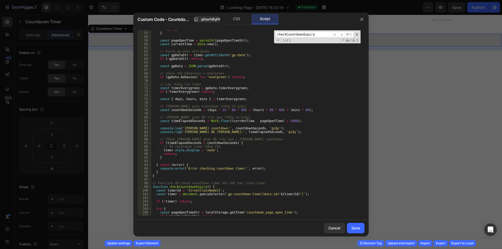
scroll to position [251, 0]
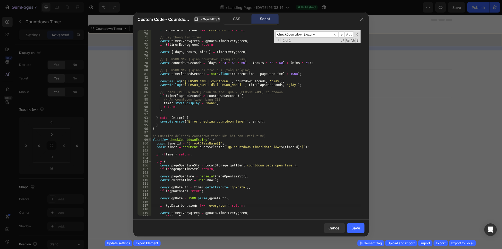
click at [150, 139] on span at bounding box center [149, 140] width 3 height 4
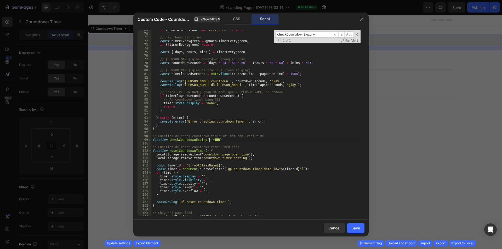
click at [156, 143] on div "if ( gpData . behaviour !== 'evergreen' ) return ; // Lấy thông tin timer const…" at bounding box center [255, 124] width 209 height 193
drag, startPoint x: 218, startPoint y: 140, endPoint x: 139, endPoint y: 135, distance: 79.1
click at [139, 135] on div "69 70 71 72 73 74 75 76 77 78 79 80 81 82 83 84 85 86 87 88 89 90 91 92 93 94 9…" at bounding box center [251, 122] width 227 height 185
type textarea "// Function để check countdown timer khi hết hạn (real-time) function checkCoun…"
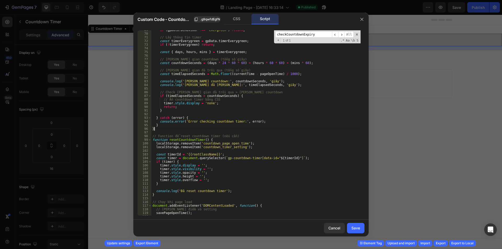
click at [189, 139] on div "if ( gpData . behaviour !== 'evergreen' ) return ; // Lấy thông tin timer const…" at bounding box center [255, 124] width 209 height 193
type textarea "function resetCountdownTimer() {"
click at [189, 139] on div "if ( gpData . behaviour !== 'evergreen' ) return ; // Lấy thông tin timer const…" at bounding box center [255, 124] width 209 height 193
type input "resetCountdownTimer"
click at [207, 141] on div "if ( gpData . behaviour !== 'evergreen' ) return ; // Lấy thông tin timer const…" at bounding box center [255, 124] width 209 height 193
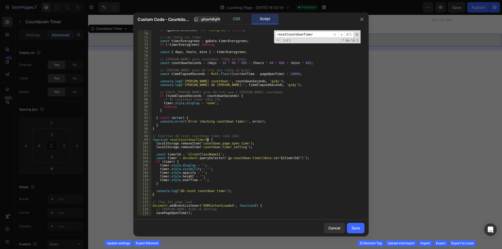
click at [188, 141] on div "if ( gpData . behaviour !== 'evergreen' ) return ; // Lấy thông tin timer const…" at bounding box center [255, 124] width 209 height 193
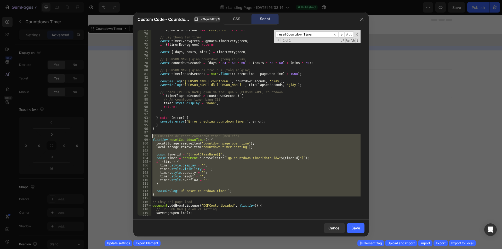
drag, startPoint x: 157, startPoint y: 197, endPoint x: 145, endPoint y: 138, distance: 60.3
click at [145, 138] on div "function resetCountdownTimer() { 69 70 71 72 73 74 75 76 77 78 79 80 81 82 83 8…" at bounding box center [251, 122] width 227 height 185
type textarea "// Function để reset countdown timer (nếu cần) function resetCountdownTimer() {"
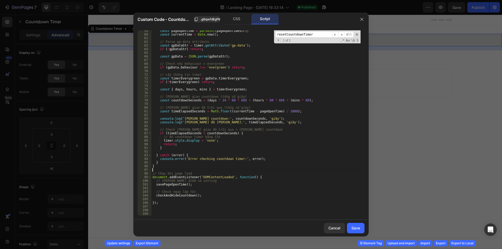
scroll to position [214, 0]
click at [202, 196] on div "const pageOpenTime = parseInt ( pageOpenTimeStr ) ; const currentTime = Date . …" at bounding box center [255, 125] width 209 height 193
click at [183, 186] on div "const pageOpenTime = parseInt ( pageOpenTimeStr ) ; const currentTime = Date . …" at bounding box center [255, 125] width 209 height 193
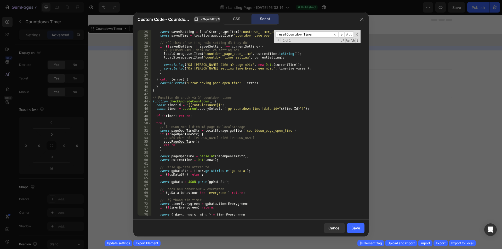
scroll to position [25, 0]
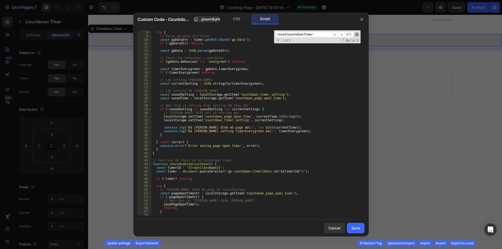
click at [356, 33] on span at bounding box center [357, 35] width 4 height 4
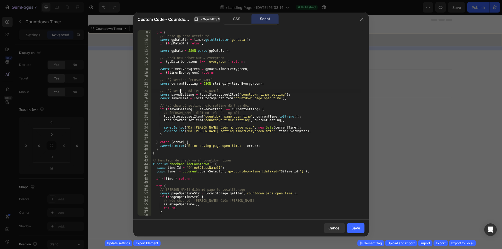
click at [180, 91] on div "try { // Parse gp-data attribute const gpDataStr = timer . getAttribute ( 'gp-d…" at bounding box center [255, 123] width 209 height 193
click at [180, 95] on div "try { // Parse gp-data attribute const gpDataStr = timer . getAttribute ( 'gp-d…" at bounding box center [255, 123] width 209 height 193
click at [179, 98] on div "try { // Parse gp-data attribute const gpDataStr = timer . getAttribute ( 'gp-d…" at bounding box center [255, 123] width 209 height 193
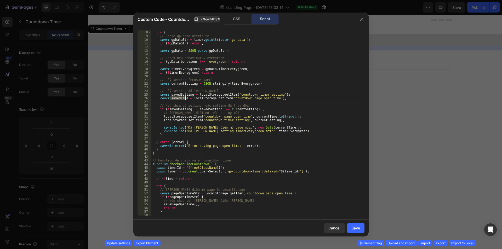
click at [180, 108] on div "try { // Parse gp-data attribute const gpDataStr = timer . getAttribute ( 'gp-d…" at bounding box center [255, 123] width 209 height 193
click at [192, 118] on div "try { // Parse gp-data attribute const gpDataStr = timer . getAttribute ( 'gp-d…" at bounding box center [255, 123] width 209 height 193
click at [230, 106] on div "try { // Parse gp-data attribute const gpDataStr = timer . getAttribute ( 'gp-d…" at bounding box center [255, 123] width 209 height 193
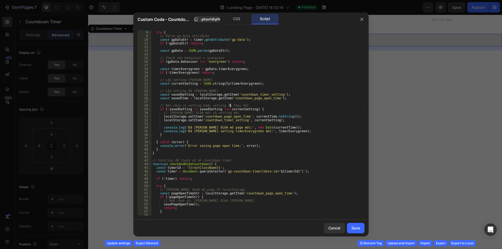
click at [186, 116] on div "try { // Parse gp-data attribute const gpDataStr = timer . getAttribute ( 'gp-d…" at bounding box center [255, 123] width 209 height 193
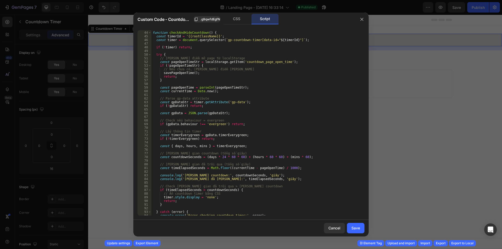
scroll to position [214, 0]
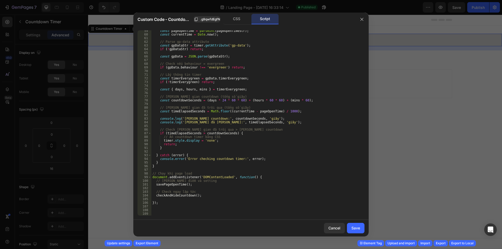
click at [186, 197] on div "const pageOpenTime = parseInt ( pageOpenTimeStr ) ; const currentTime = Date . …" at bounding box center [255, 125] width 209 height 193
type textarea "checkAndHideCountdown();"
click at [186, 197] on div "const pageOpenTime = parseInt ( pageOpenTimeStr ) ; const currentTime = Date . …" at bounding box center [255, 125] width 209 height 193
type input "checkAndHideCountdown"
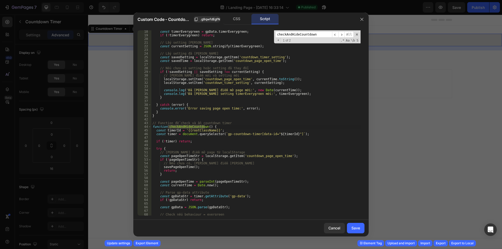
scroll to position [63, 0]
click at [356, 228] on div "Save" at bounding box center [355, 227] width 9 height 5
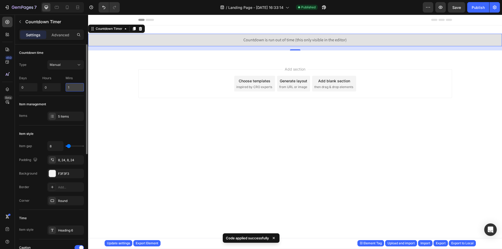
click at [73, 86] on input "1" at bounding box center [75, 87] width 18 height 8
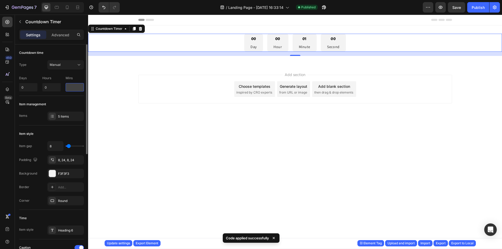
type input "1"
click at [74, 100] on div "Item management" at bounding box center [51, 104] width 65 height 8
click at [469, 8] on button "Publish" at bounding box center [478, 7] width 22 height 10
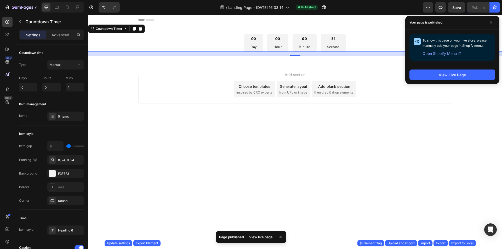
click at [259, 239] on div "View live page" at bounding box center [261, 237] width 30 height 7
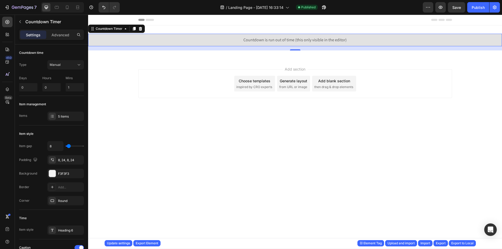
click at [224, 40] on div "Countdown is run out of time (this only visible in the editor)" at bounding box center [295, 40] width 414 height 13
click at [74, 85] on input "1" at bounding box center [75, 87] width 18 height 8
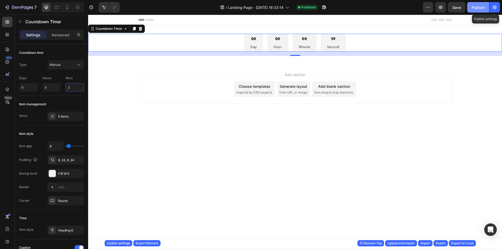
type input "2"
click at [482, 8] on div "Publish" at bounding box center [478, 7] width 13 height 5
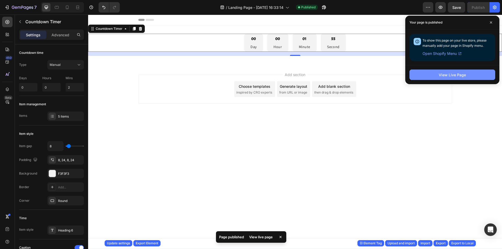
click at [431, 77] on button "View Live Page" at bounding box center [453, 75] width 86 height 10
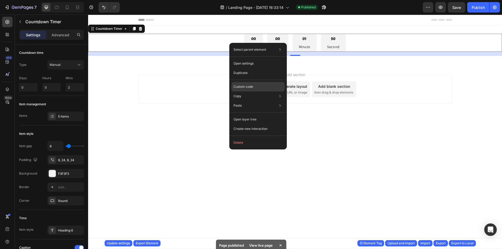
click at [251, 86] on p "Custom code" at bounding box center [244, 86] width 20 height 5
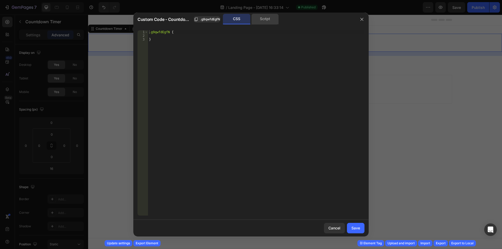
click at [264, 20] on div "Script" at bounding box center [264, 19] width 27 height 10
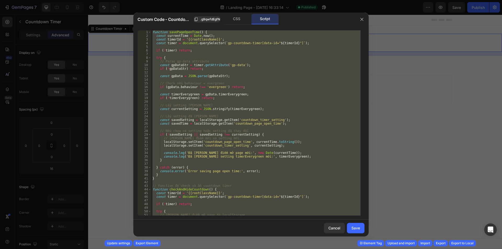
click at [272, 75] on div "function savePageOpenTime ( ) { const currentTime = Date . now ( ) ; const time…" at bounding box center [255, 122] width 209 height 185
type textarea "const gpData = JSON.parse(gpDataStr);"
click at [278, 139] on div "function savePageOpenTime ( ) { const currentTime = Date . now ( ) ; const time…" at bounding box center [255, 122] width 209 height 185
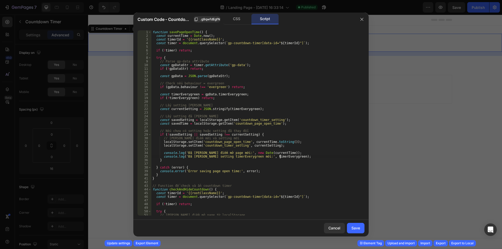
click at [285, 155] on div "function savePageOpenTime ( ) { const currentTime = Date . now ( ) ; const time…" at bounding box center [255, 126] width 209 height 193
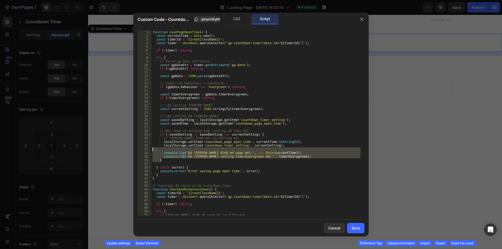
drag, startPoint x: 285, startPoint y: 158, endPoint x: 118, endPoint y: 150, distance: 167.1
click at [118, 150] on div "Custom Code - Countdown Timer .g9qwfdEgfN CSS Script console.log('Đã [PERSON_NA…" at bounding box center [251, 124] width 502 height 249
drag, startPoint x: 217, startPoint y: 162, endPoint x: 220, endPoint y: 162, distance: 3.4
click at [216, 162] on div "function savePageOpenTime ( ) { const currentTime = Date . now ( ) ; const time…" at bounding box center [255, 122] width 209 height 185
drag, startPoint x: 284, startPoint y: 158, endPoint x: 134, endPoint y: 151, distance: 150.8
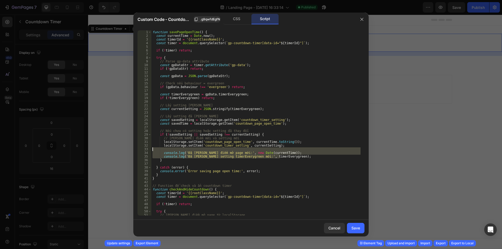
click at [134, 151] on div "} 1 2 3 4 5 6 7 8 9 10 11 12 13 14 15 16 17 18 19 20 21 22 23 24 25 26 27 28 29…" at bounding box center [250, 123] width 235 height 194
type textarea "console.log('Đã [PERSON_NAME] điểm mở page mới:', new Date(currentTime));"
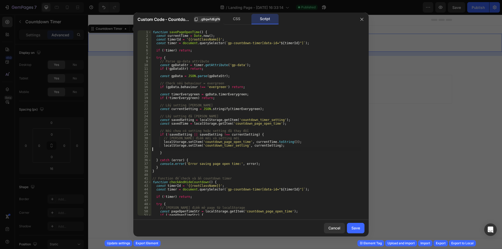
type textarea "localStorage.setItem('countdown_timer_setting', currentSetting);"
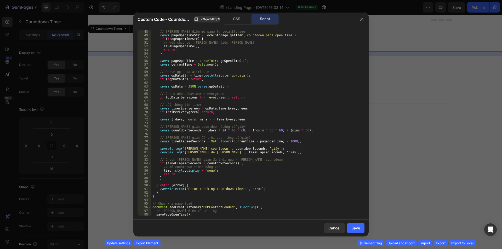
scroll to position [203, 0]
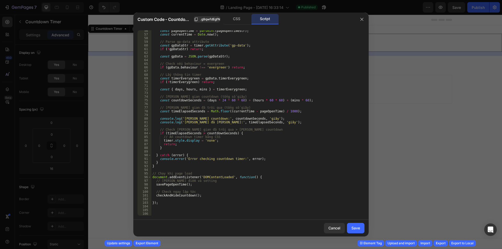
click at [203, 189] on div "const pageOpenTime = parseInt ( pageOpenTimeStr ) ; const currentTime = Date . …" at bounding box center [255, 125] width 209 height 193
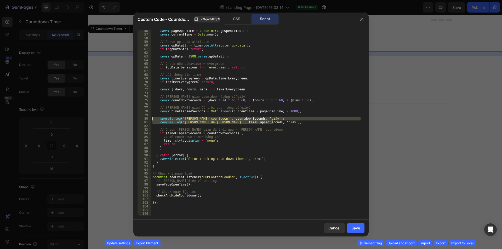
drag, startPoint x: 283, startPoint y: 121, endPoint x: 128, endPoint y: 120, distance: 154.6
click at [128, 120] on div "Custom Code - Countdown Timer .g9qwfdEgfN CSS Script 56 57 58 59 60 61 62 63 64…" at bounding box center [251, 124] width 502 height 249
type textarea "console.log('[PERSON_NAME] countdown:', countdownSeconds, 'giây'); console.log(…"
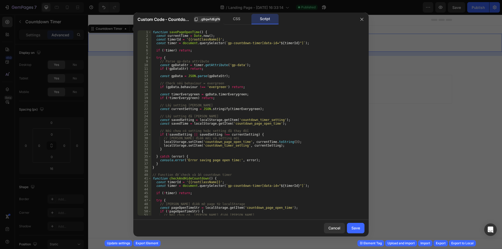
scroll to position [0, 0]
click at [313, 186] on div "function savePageOpenTime ( ) { const currentTime = Date . now ( ) ; const time…" at bounding box center [255, 126] width 209 height 193
type textarea "const timer = document.querySelector(`gp-countdown-timer[data-id="${timerId}"]`…"
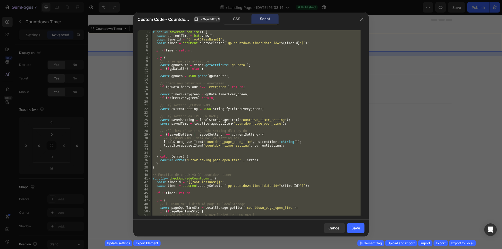
click at [259, 71] on div "function savePageOpenTime ( ) { const currentTime = Date . now ( ) ; const time…" at bounding box center [255, 122] width 209 height 185
